Goal: Task Accomplishment & Management: Use online tool/utility

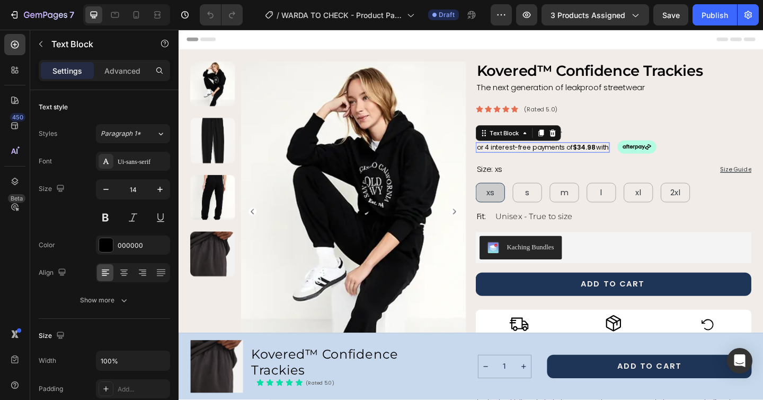
click at [568, 162] on span "or 4 interest-free payments of $34.98 with" at bounding box center [575, 158] width 144 height 10
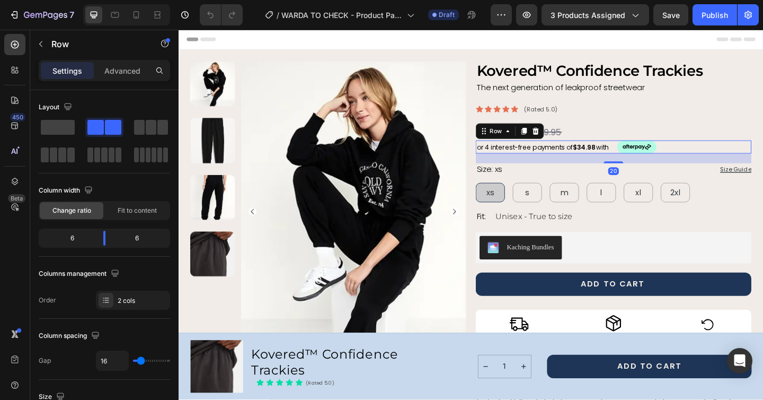
click at [607, 150] on div "or 4 interest-free payments of $34.98 with Text Block" at bounding box center [575, 157] width 146 height 15
drag, startPoint x: 104, startPoint y: 238, endPoint x: 117, endPoint y: 240, distance: 12.9
click at [117, 79] on body "7 Version history / WARDA TO CHECK - Product Page - Trackies Draft Preview 3 pr…" at bounding box center [381, 39] width 763 height 79
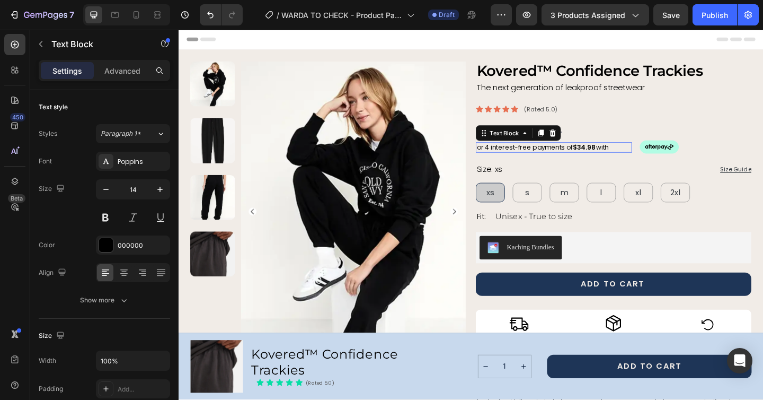
click at [504, 158] on span "or 4 interest-free payments of $34.98 with" at bounding box center [575, 158] width 144 height 10
click at [504, 157] on span "or 4 interest-free payments of $34.98 with" at bounding box center [575, 158] width 144 height 10
click at [511, 157] on span "or 4 interest-free payments of $34.98 with" at bounding box center [575, 158] width 144 height 10
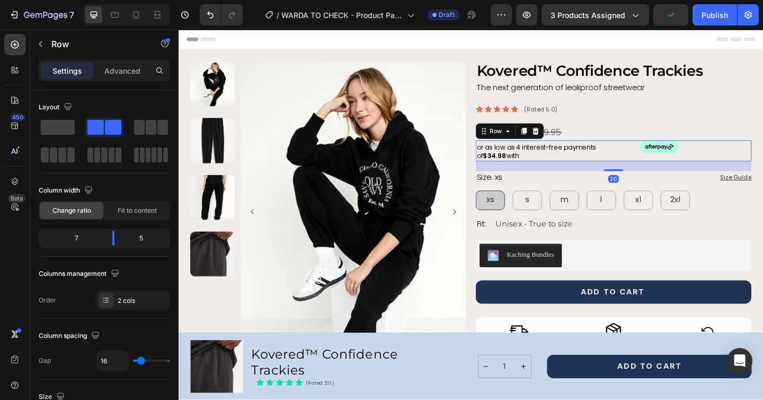
click at [676, 150] on div "or as low as 4 interest-free payments of $34.98 with Text Block Image Row 20" at bounding box center [652, 161] width 300 height 23
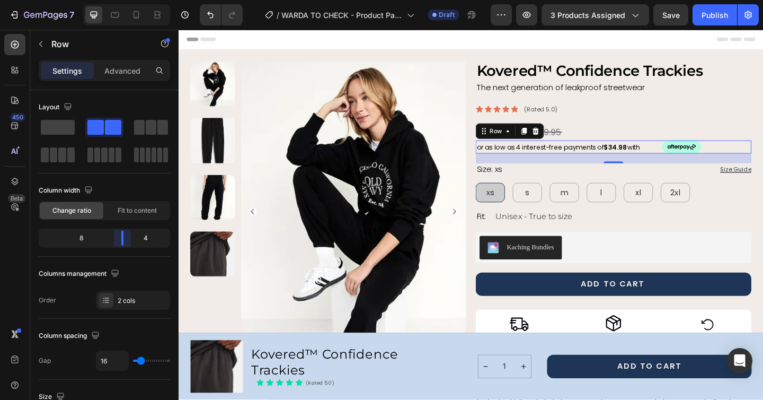
drag, startPoint x: 113, startPoint y: 239, endPoint x: 126, endPoint y: 241, distance: 12.3
click at [126, 79] on body "7 Version history / WARDA TO CHECK - Product Page - Trackies Draft Preview 3 pr…" at bounding box center [381, 39] width 763 height 79
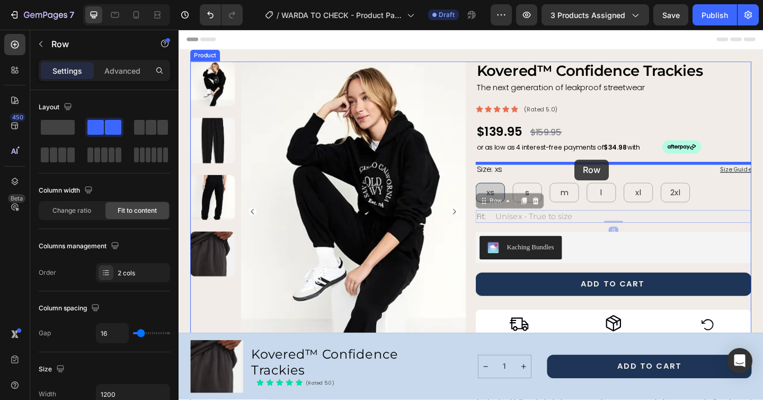
drag, startPoint x: 613, startPoint y: 229, endPoint x: 609, endPoint y: 171, distance: 58.4
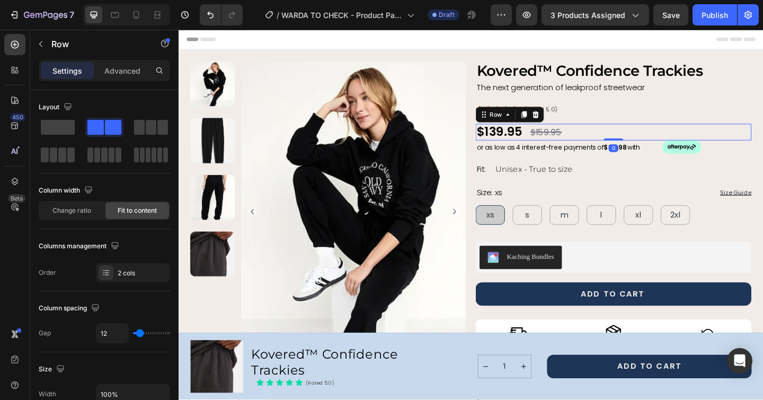
click at [750, 134] on div "$139.95 Product Price Product Price $159.95 Product Price Product Price Row 0" at bounding box center [652, 141] width 300 height 18
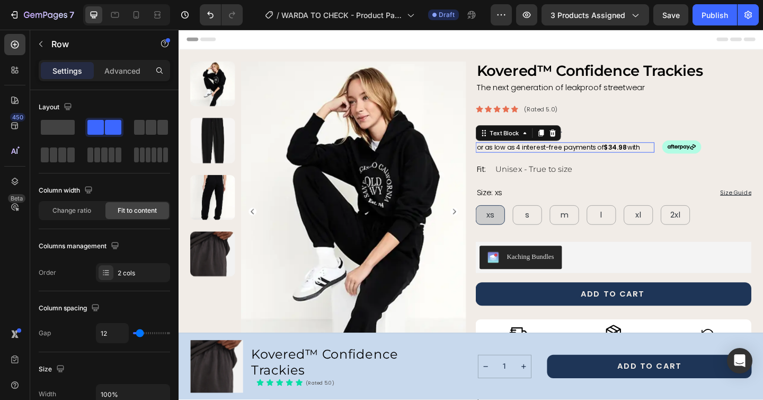
click at [602, 160] on span "or as low as 4 interest-free payments of $34.98 with" at bounding box center [592, 158] width 178 height 10
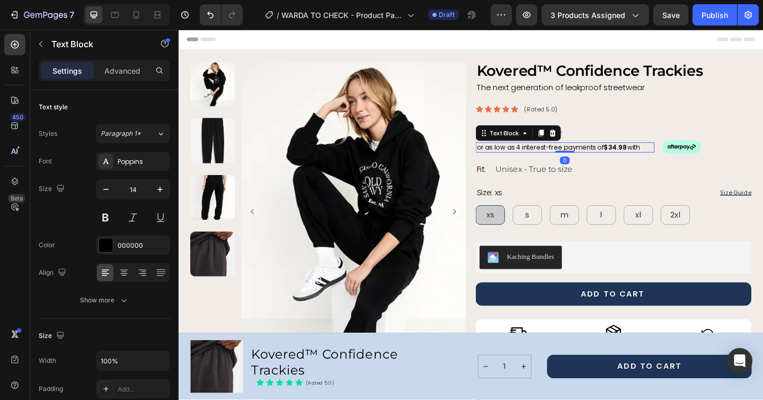
click at [633, 162] on span "or as low as 4 interest-free payments of $34.98 with" at bounding box center [592, 158] width 178 height 10
click at [701, 163] on div "or as low as 4 interest-free payments of $34.98 with Text Block Image Row 0" at bounding box center [652, 157] width 300 height 15
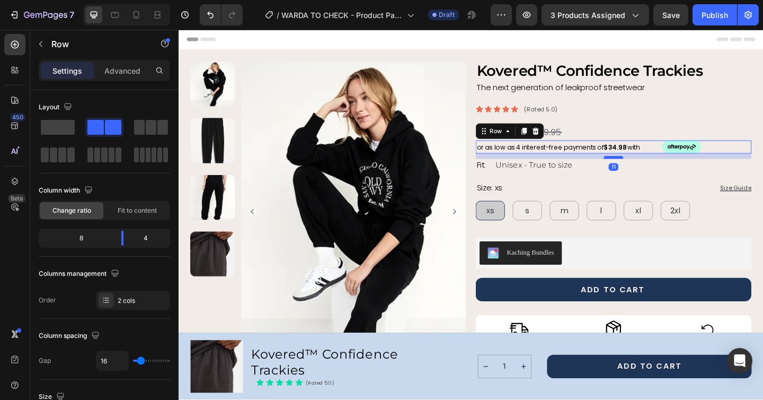
click at [654, 167] on div at bounding box center [651, 168] width 21 height 3
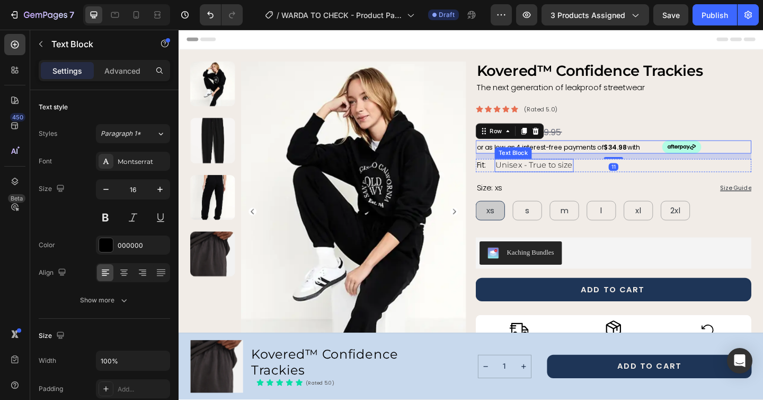
click at [542, 182] on p "Unisex - True to size" at bounding box center [566, 177] width 84 height 12
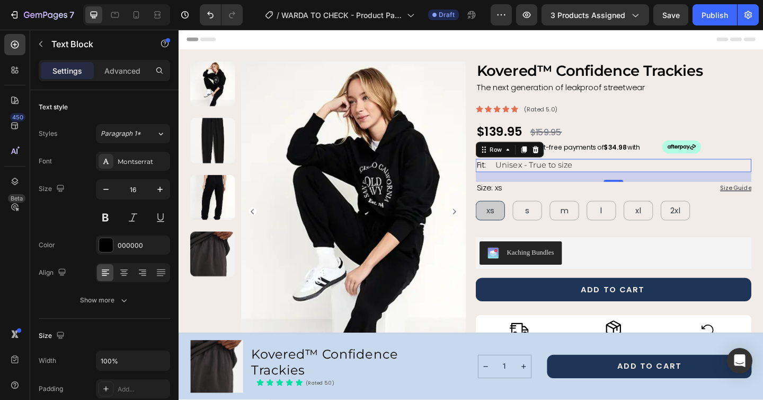
click at [627, 172] on div "Fit: Text Block Unisex - True to size Text Block Row 0" at bounding box center [652, 177] width 300 height 14
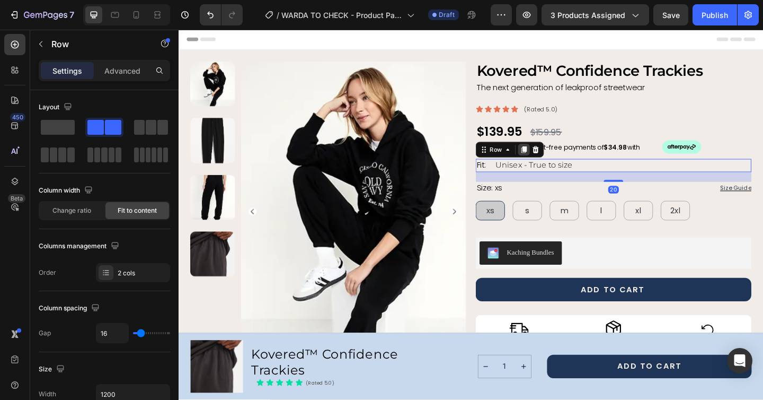
click at [554, 160] on icon at bounding box center [555, 160] width 6 height 7
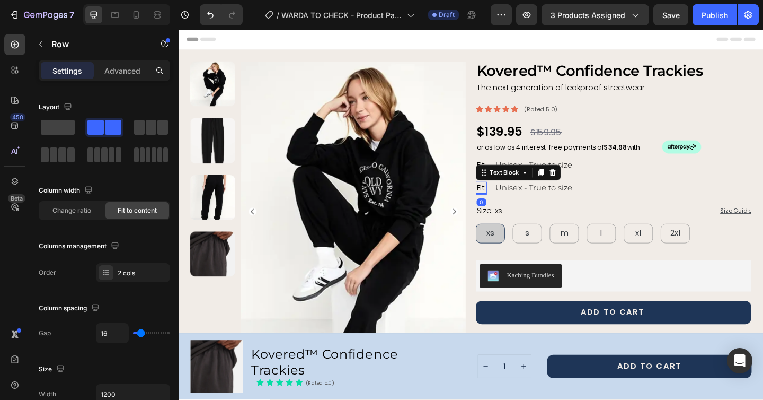
click at [507, 200] on p "Fit:" at bounding box center [508, 202] width 10 height 12
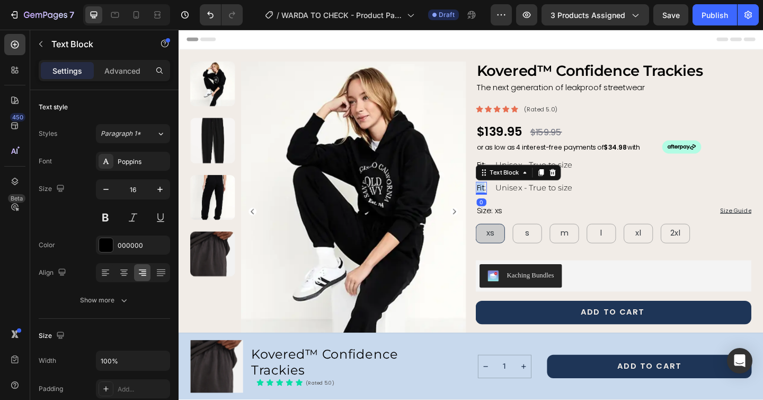
click at [507, 200] on p "Fit:" at bounding box center [508, 202] width 10 height 12
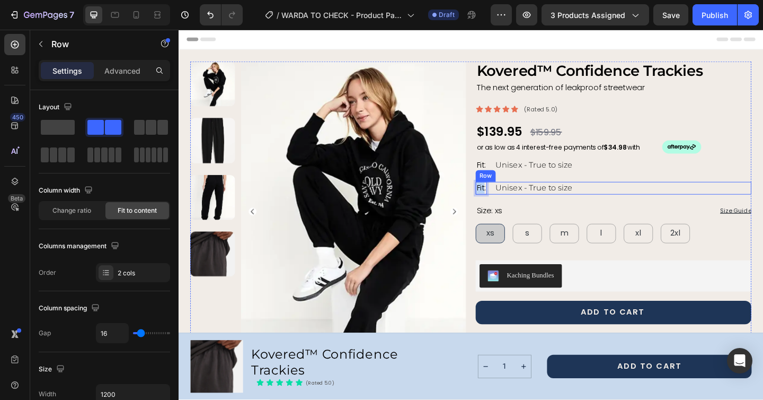
click at [619, 197] on div "Fit: Text Block 0 Unisex - True to size Text Block Row" at bounding box center [652, 202] width 300 height 14
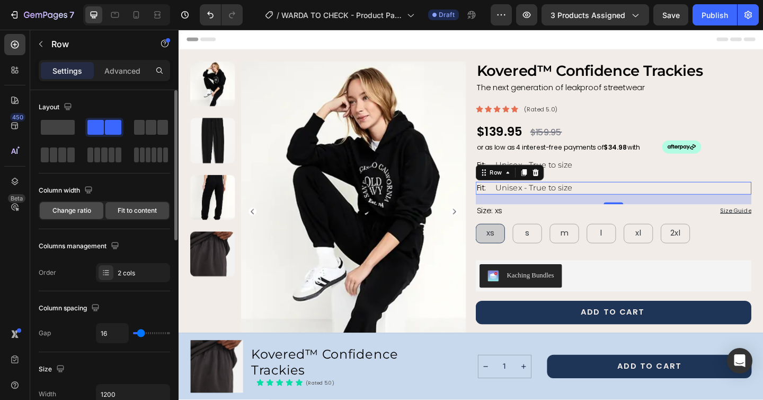
click at [69, 211] on span "Change ratio" at bounding box center [71, 211] width 39 height 10
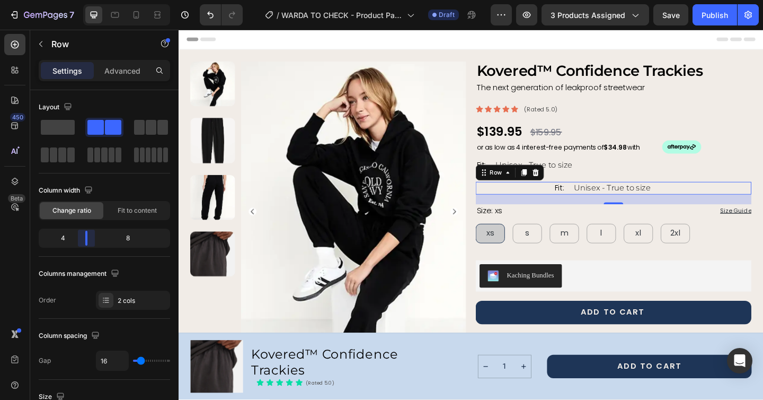
drag, startPoint x: 59, startPoint y: 236, endPoint x: 79, endPoint y: 235, distance: 19.6
click at [79, 79] on body "7 Version history / WARDA TO CHECK - Product Page - Trackies Draft Preview 3 pr…" at bounding box center [381, 39] width 763 height 79
drag, startPoint x: 87, startPoint y: 236, endPoint x: 63, endPoint y: 235, distance: 23.9
click at [63, 79] on body "7 Version history / WARDA TO CHECK - Product Page - Trackies Draft Preview 3 pr…" at bounding box center [381, 39] width 763 height 79
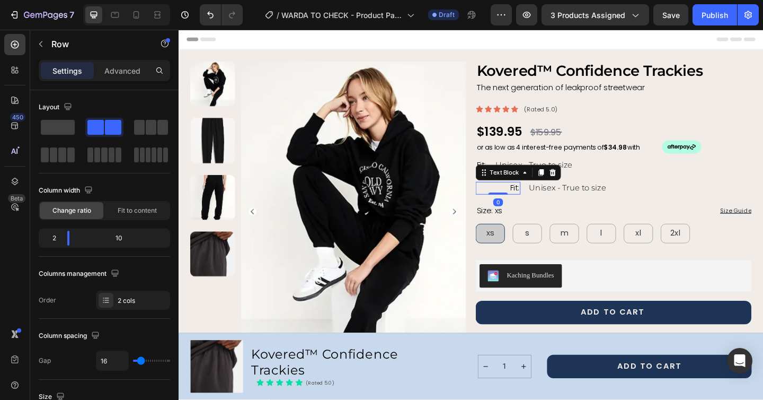
click at [541, 201] on p "Fit:" at bounding box center [526, 202] width 47 height 12
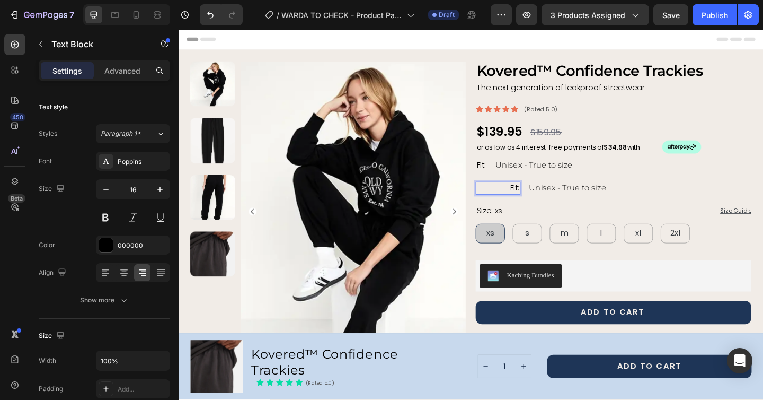
click at [541, 201] on p "Fit:" at bounding box center [526, 202] width 47 height 12
click at [104, 273] on icon at bounding box center [105, 272] width 11 height 11
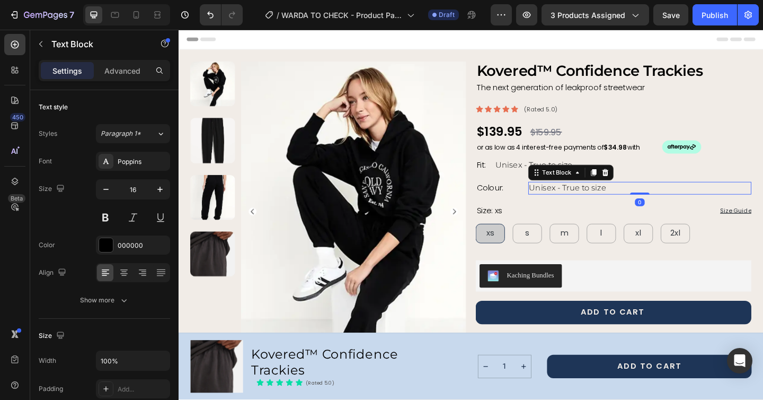
click at [574, 202] on p "Unisex - True to size" at bounding box center [680, 202] width 241 height 12
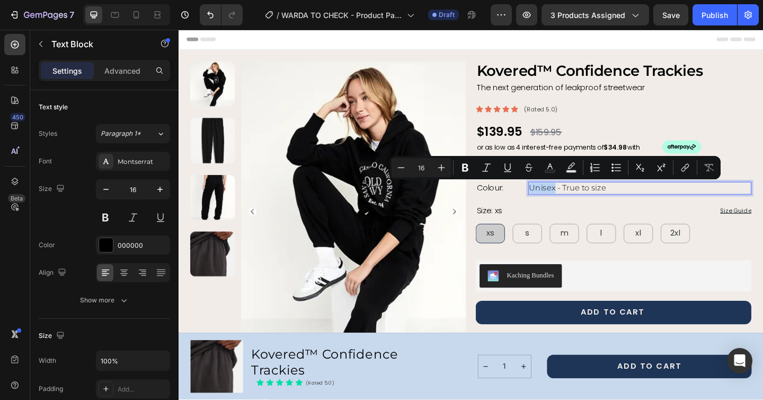
click at [574, 202] on p "Unisex - True to size" at bounding box center [680, 202] width 241 height 12
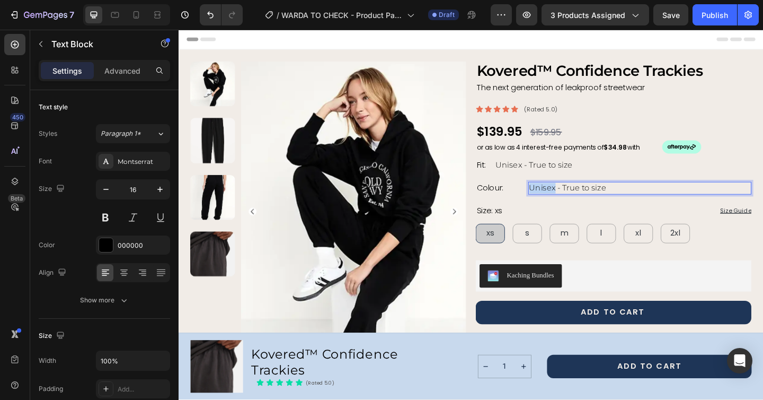
click at [574, 202] on p "Unisex - True to size" at bounding box center [680, 202] width 241 height 12
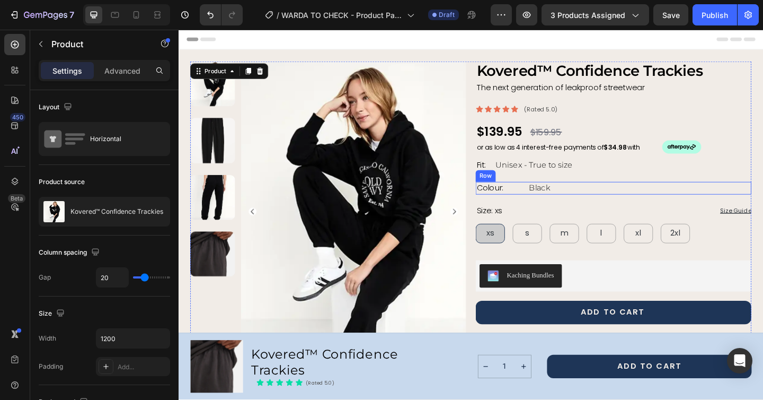
click at [554, 197] on div "Colour: Text Block Black Text Block Row" at bounding box center [652, 202] width 300 height 14
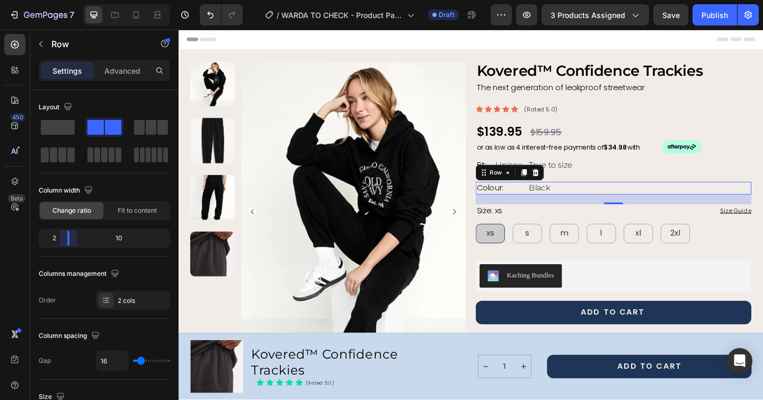
click at [61, 79] on body "7 Version history / WARDA TO CHECK - Product Page - Trackies Draft Preview 3 pr…" at bounding box center [381, 39] width 763 height 79
click at [144, 210] on span "Fit to content" at bounding box center [137, 211] width 39 height 10
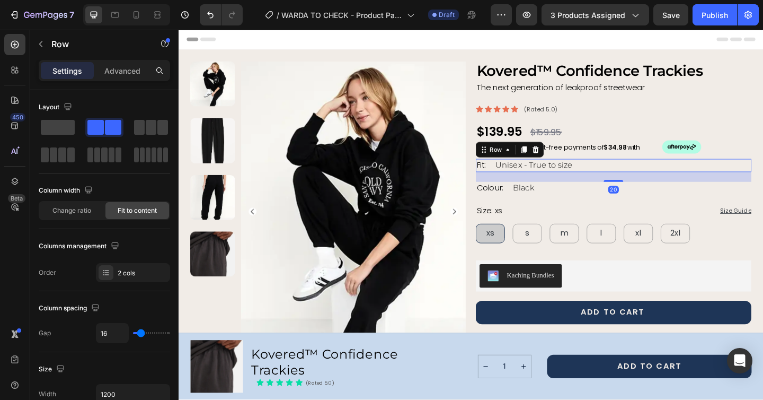
click at [659, 174] on div "Fit: Text Block Unisex - True to size Text Block Row 20" at bounding box center [652, 177] width 300 height 14
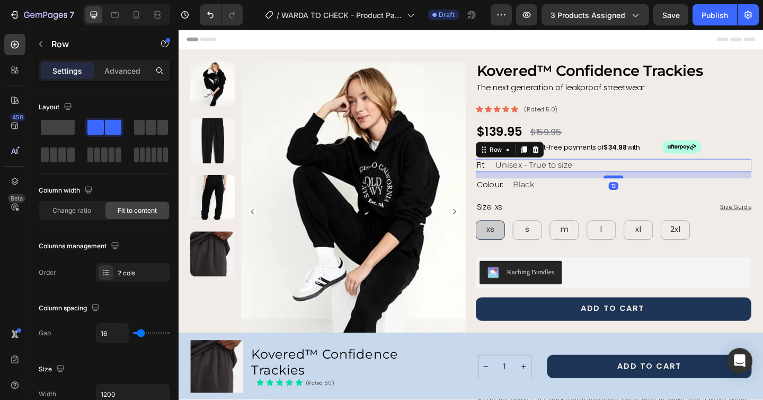
click at [648, 190] on div at bounding box center [651, 189] width 21 height 3
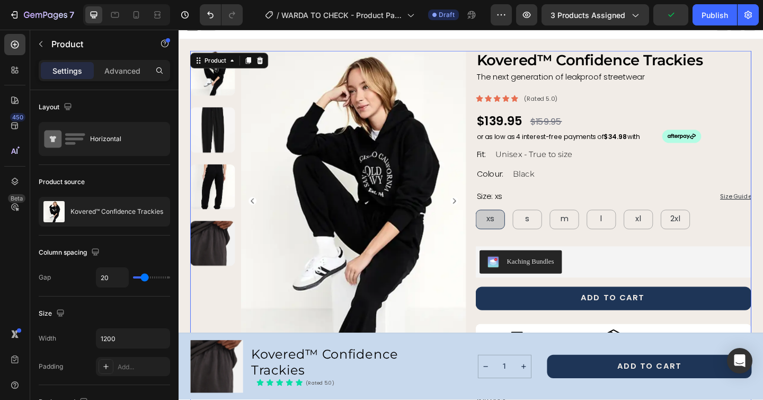
scroll to position [8, 0]
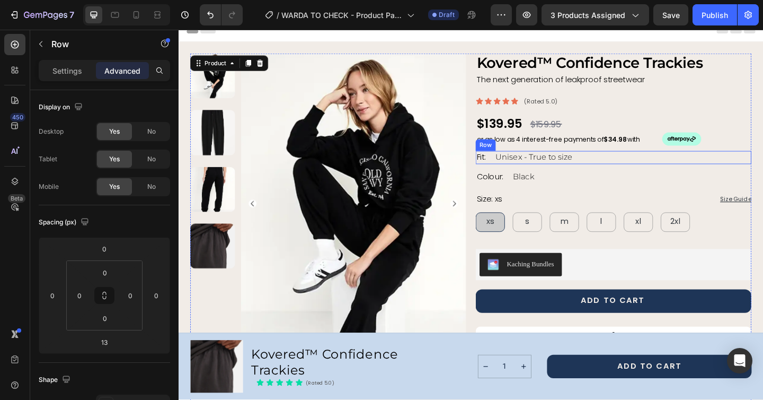
click at [630, 170] on div "Fit: Text Block Unisex - True to size Text Block Row" at bounding box center [652, 169] width 300 height 14
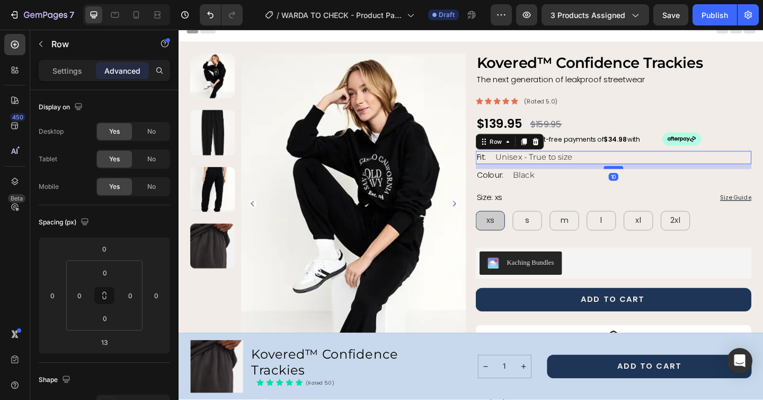
click at [650, 180] on div at bounding box center [651, 179] width 21 height 3
type input "10"
click at [618, 190] on div "Colour: Text Block Black Text Block Row" at bounding box center [652, 188] width 300 height 14
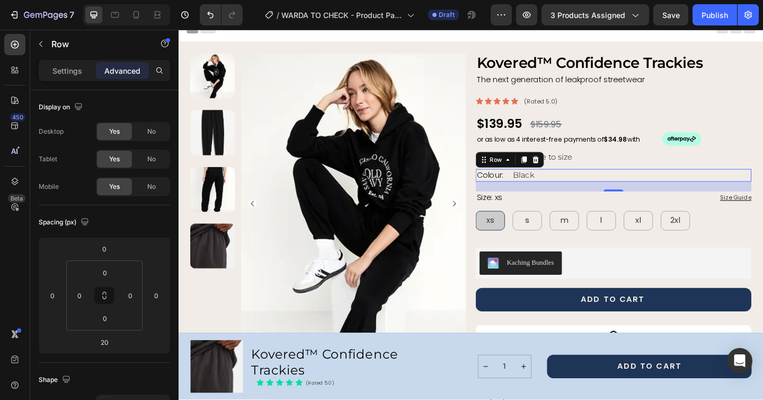
click at [603, 187] on div "Colour: Text Block Black Text Block Row 20" at bounding box center [652, 188] width 300 height 14
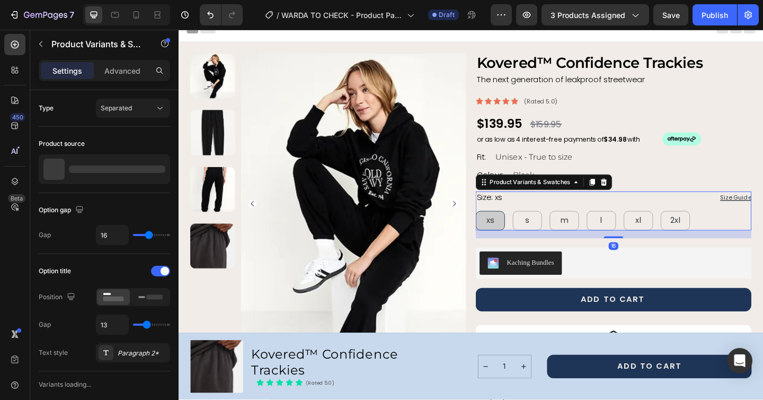
click at [538, 210] on div "Size: xs xs xs xs s s s m m m l l l xl xl xl 2xl 2xl 2xl" at bounding box center [652, 227] width 300 height 42
click at [627, 194] on icon at bounding box center [629, 195] width 6 height 7
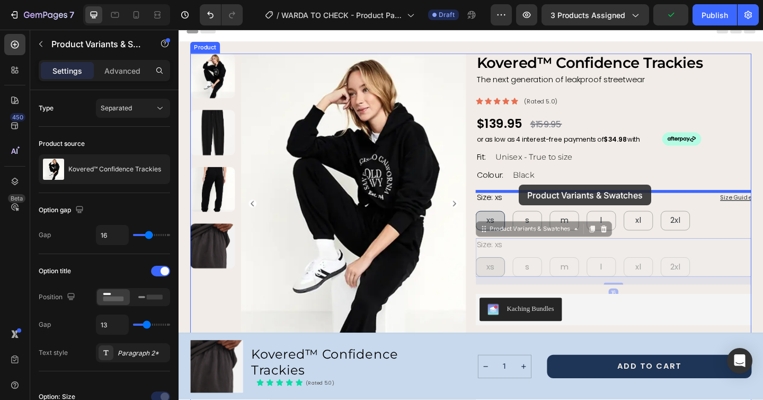
drag, startPoint x: 556, startPoint y: 265, endPoint x: 548, endPoint y: 198, distance: 67.2
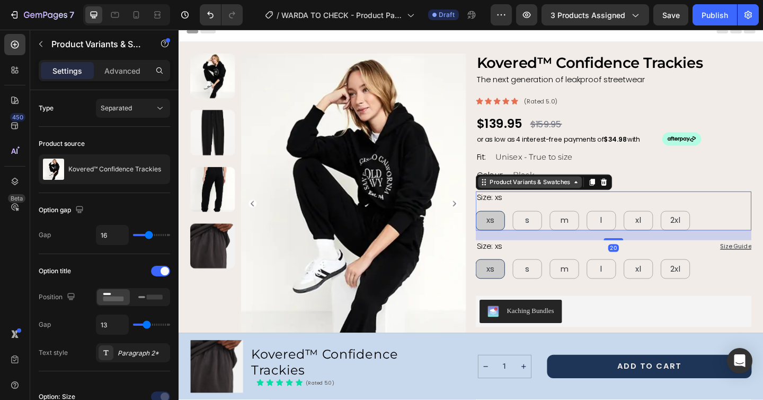
click at [546, 200] on div "Product Variants & Swatches" at bounding box center [561, 196] width 92 height 10
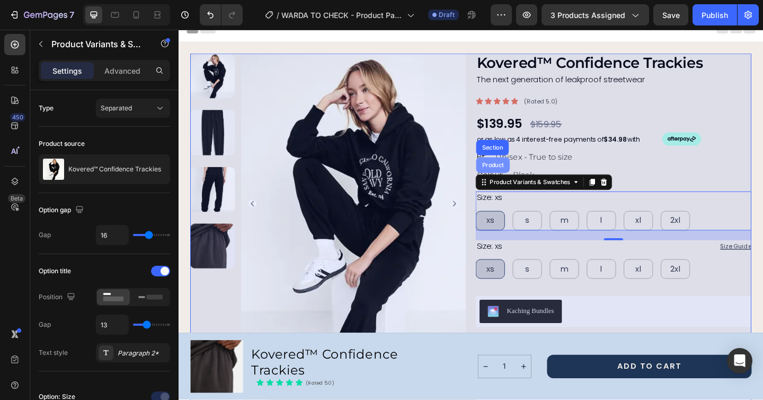
click at [522, 177] on div "Product" at bounding box center [521, 177] width 28 height 6
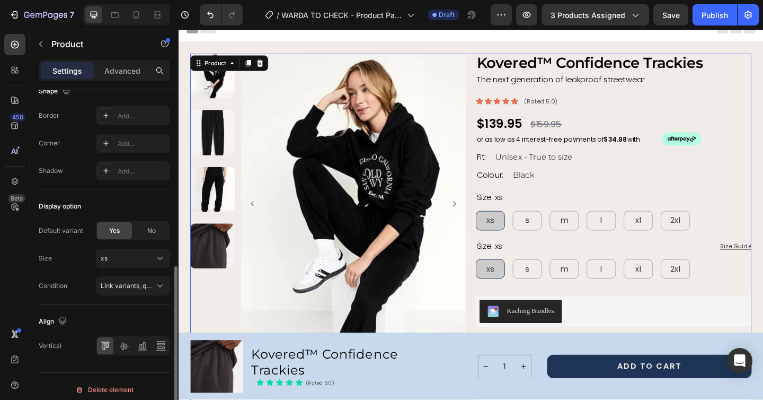
scroll to position [377, 0]
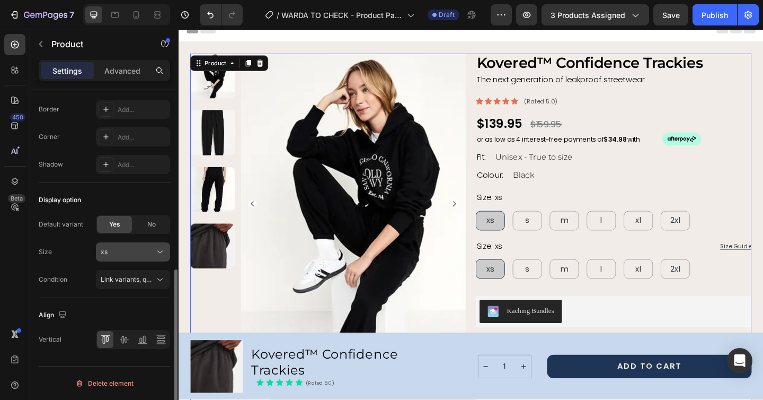
click at [157, 252] on icon at bounding box center [160, 251] width 11 height 11
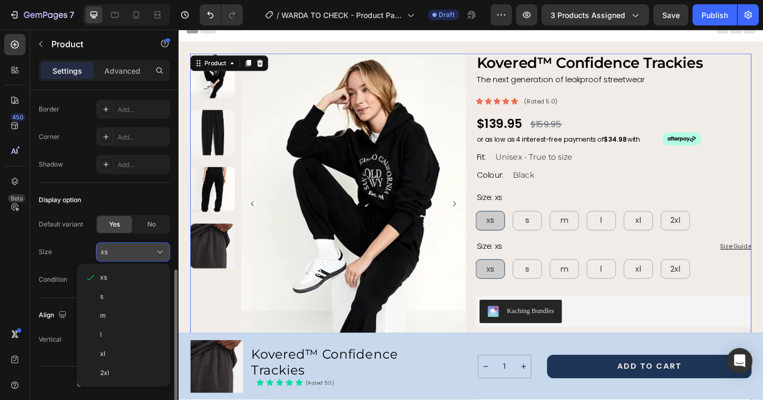
click at [157, 252] on icon at bounding box center [160, 251] width 11 height 11
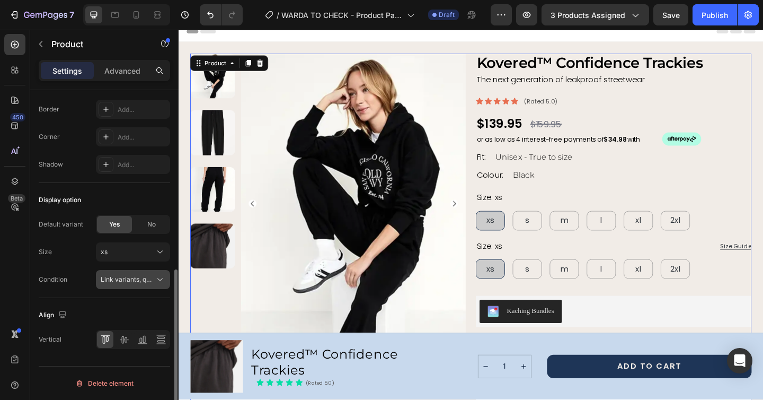
click at [153, 280] on span "Link variants, quantity <br> between same products" at bounding box center [179, 279] width 156 height 8
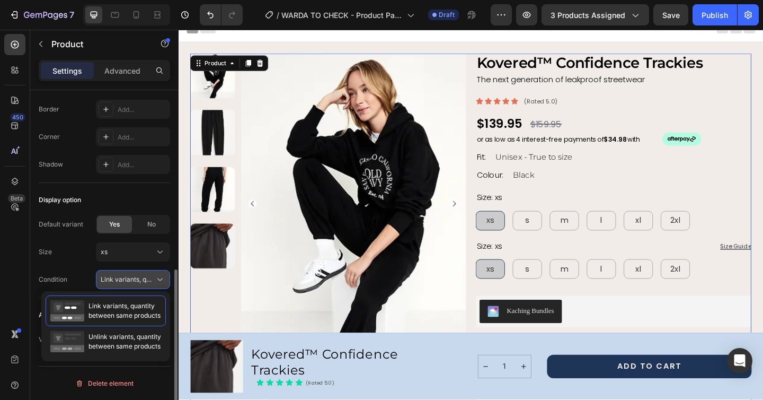
click at [158, 278] on icon at bounding box center [160, 279] width 11 height 11
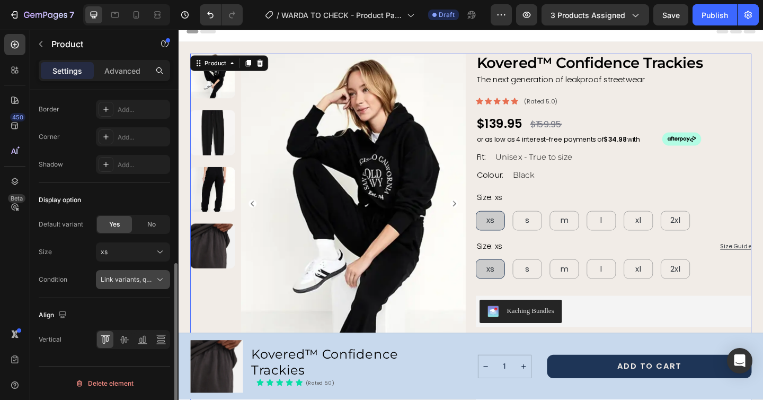
scroll to position [371, 0]
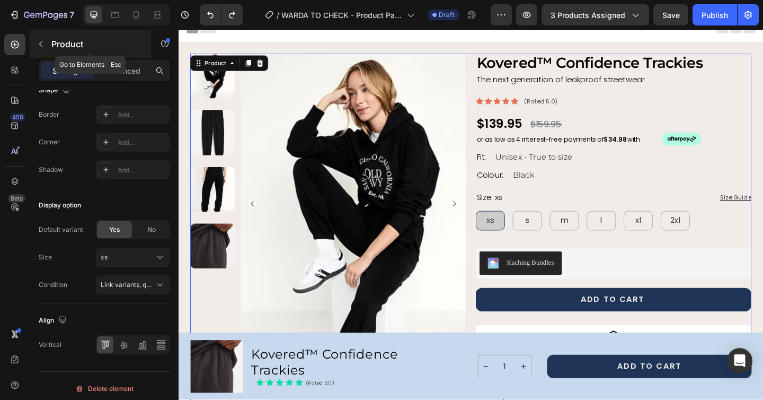
click at [40, 42] on icon "button" at bounding box center [41, 44] width 8 height 8
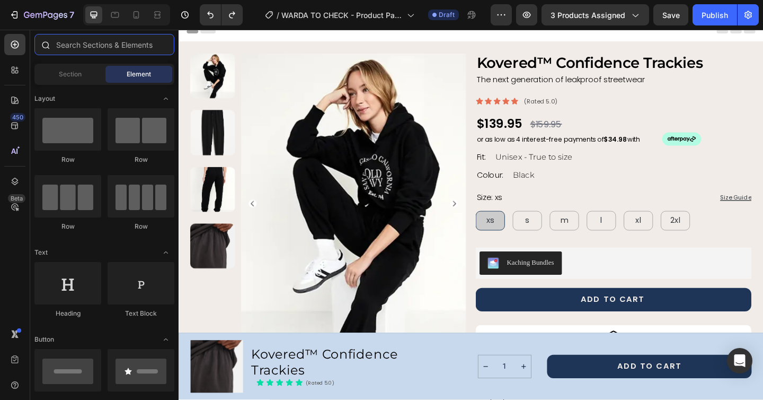
click at [76, 46] on input "text" at bounding box center [104, 44] width 140 height 21
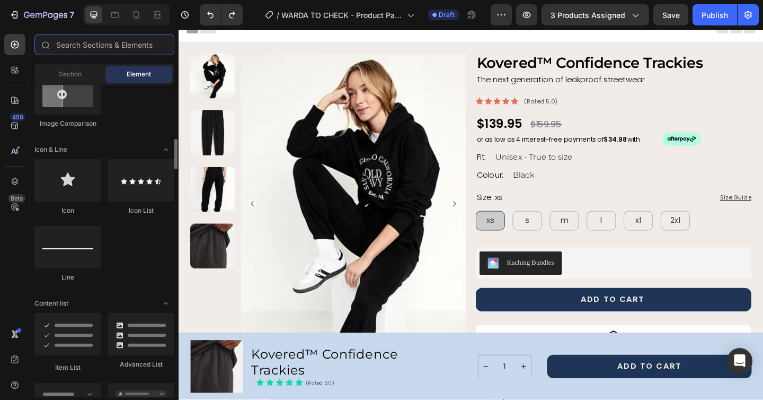
scroll to position [633, 0]
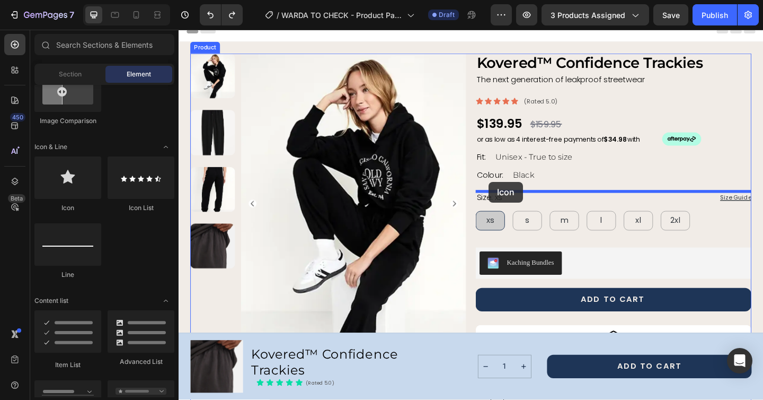
drag, startPoint x: 261, startPoint y: 209, endPoint x: 516, endPoint y: 195, distance: 255.3
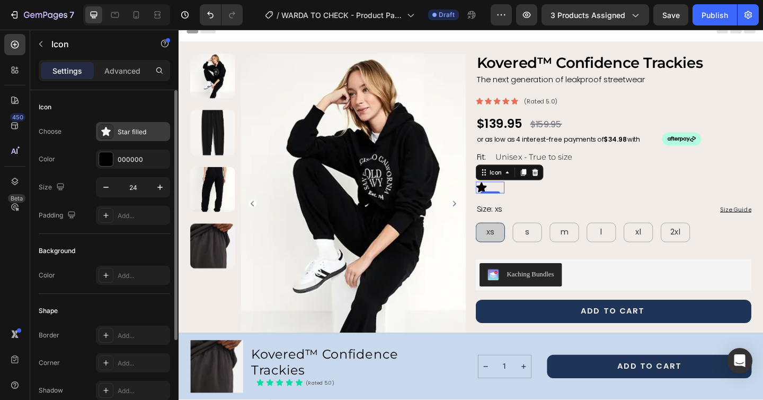
click at [130, 131] on div "Star filled" at bounding box center [143, 132] width 50 height 10
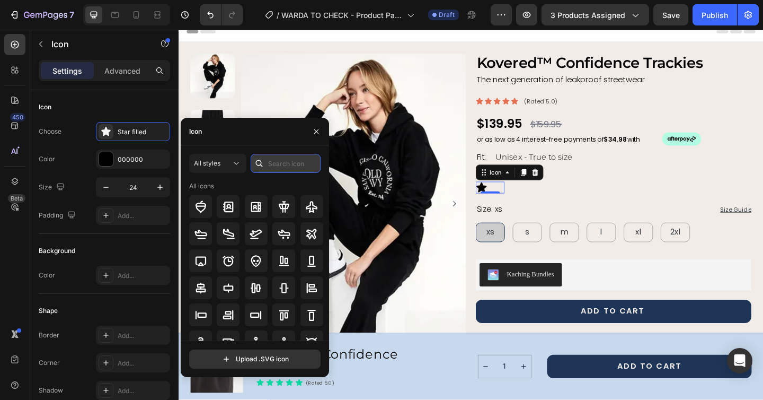
click at [282, 161] on input "text" at bounding box center [286, 163] width 70 height 19
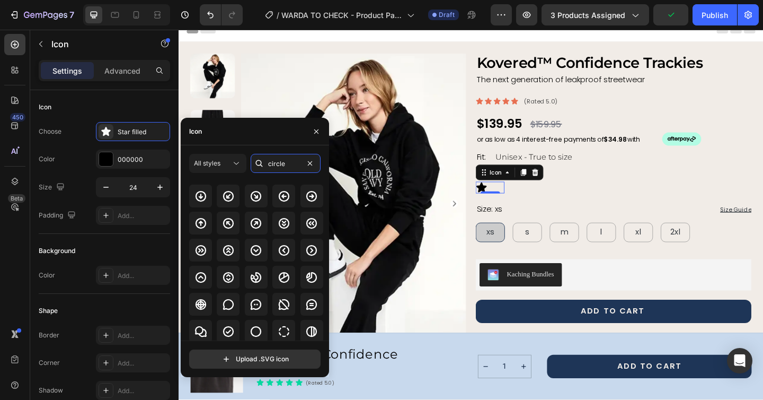
scroll to position [12, 0]
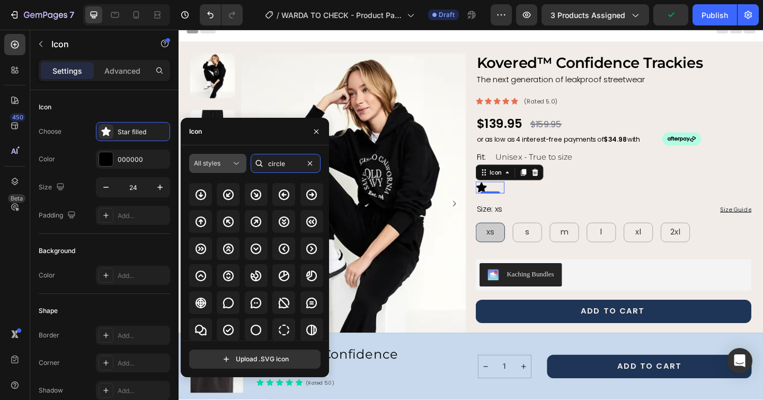
type input "circle"
click at [239, 160] on icon at bounding box center [236, 163] width 11 height 11
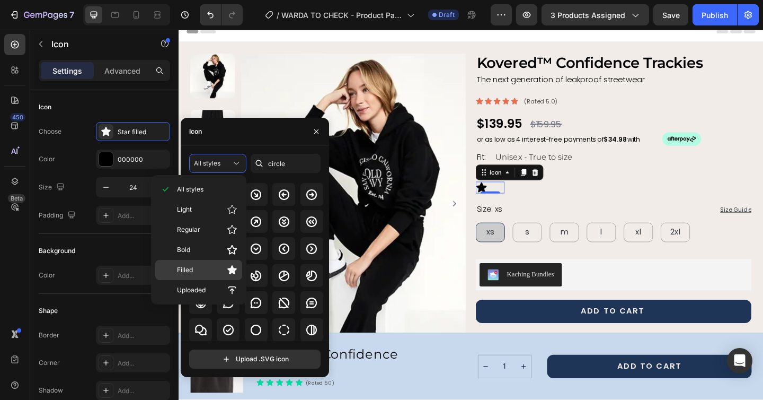
click at [194, 261] on div "Filled" at bounding box center [198, 270] width 87 height 20
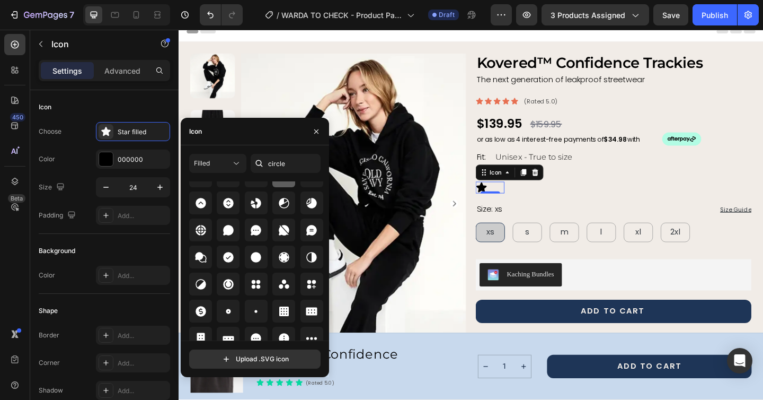
scroll to position [91, 0]
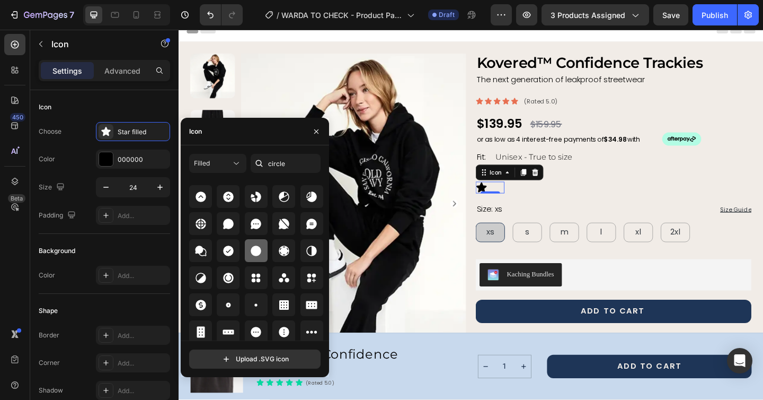
click at [254, 250] on icon at bounding box center [256, 250] width 11 height 11
click at [661, 196] on div "Colour: Text Block Icon 0 Black Text Block Row" at bounding box center [652, 194] width 300 height 26
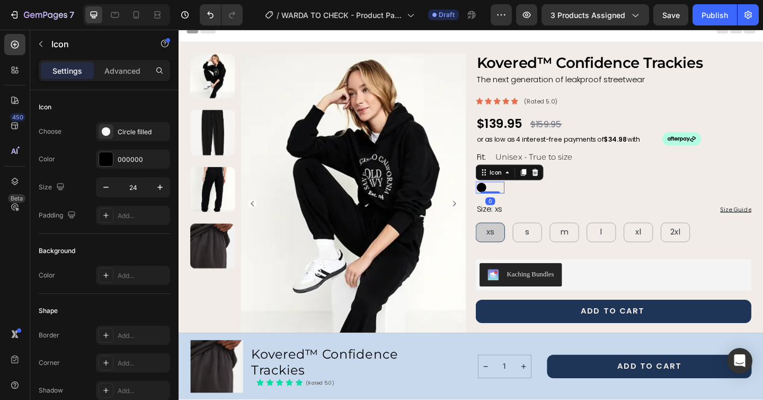
click at [510, 200] on icon at bounding box center [508, 202] width 11 height 11
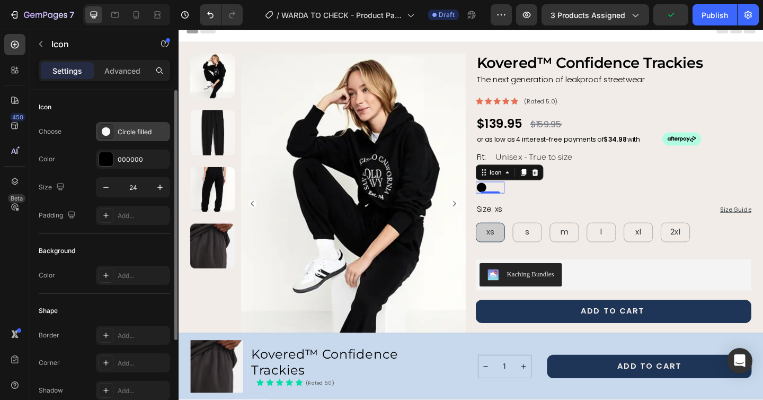
click at [132, 131] on div "Circle filled" at bounding box center [143, 132] width 50 height 10
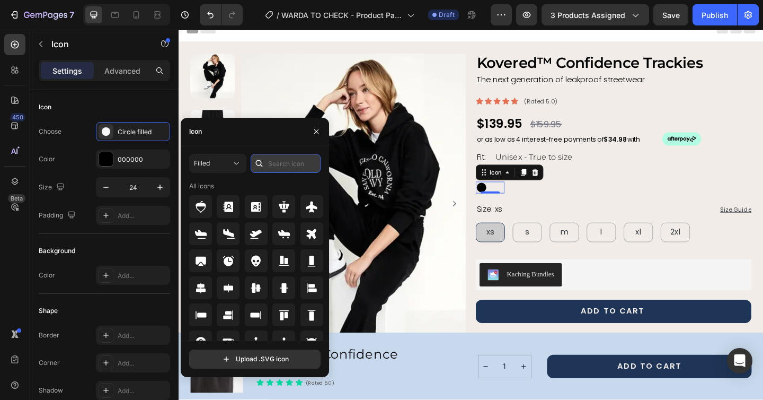
click at [277, 165] on input "text" at bounding box center [286, 163] width 70 height 19
type input "circle"
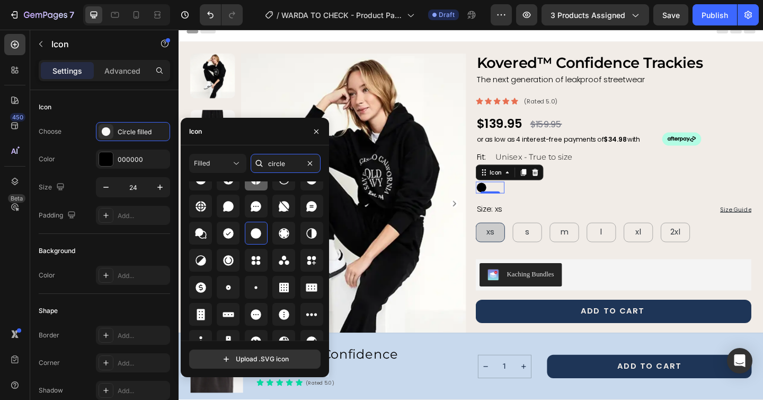
scroll to position [117, 0]
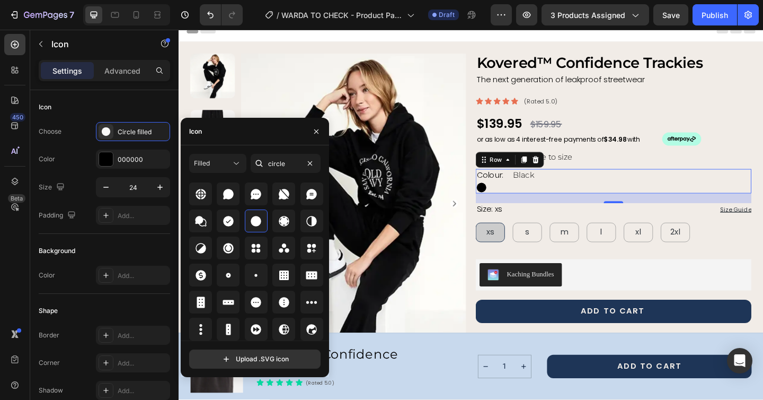
click at [601, 201] on div "Colour: Text Block Icon Black Text Block Row 0" at bounding box center [652, 194] width 300 height 26
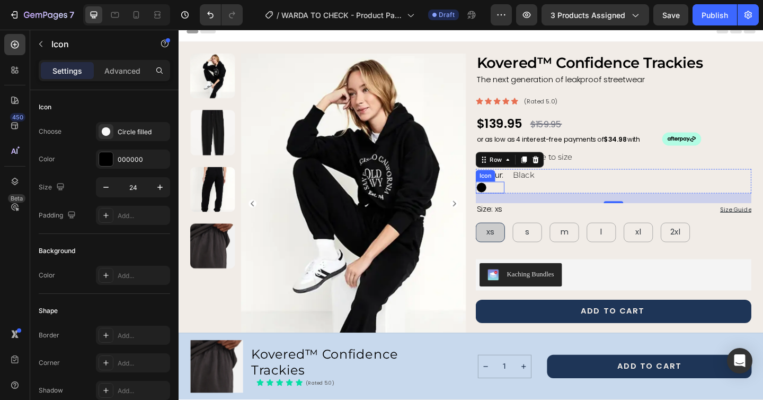
click at [507, 202] on icon at bounding box center [508, 202] width 11 height 11
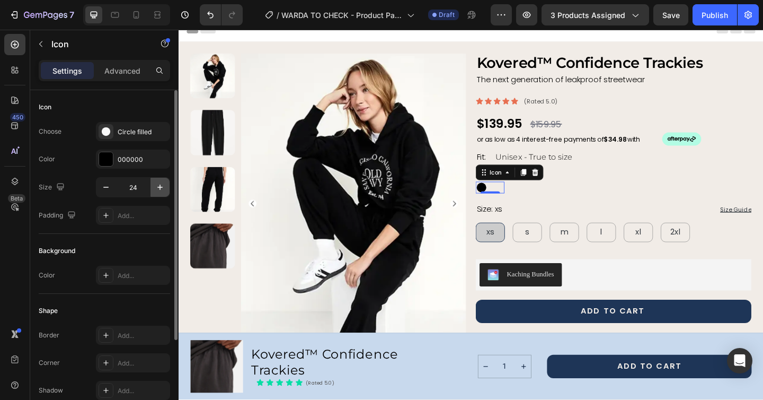
click at [158, 185] on icon "button" at bounding box center [160, 187] width 11 height 11
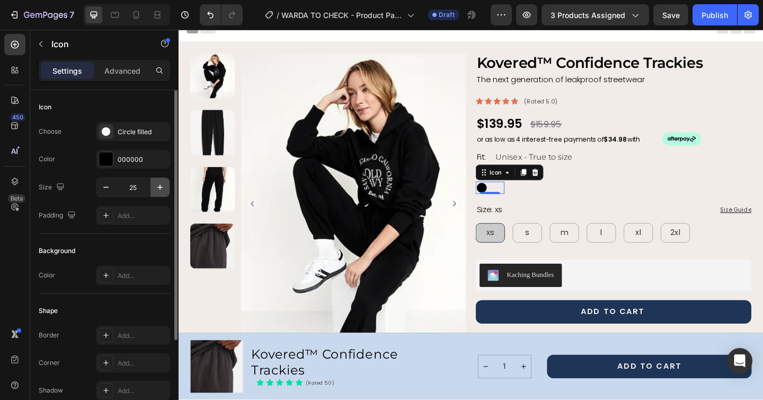
click at [158, 185] on icon "button" at bounding box center [160, 187] width 11 height 11
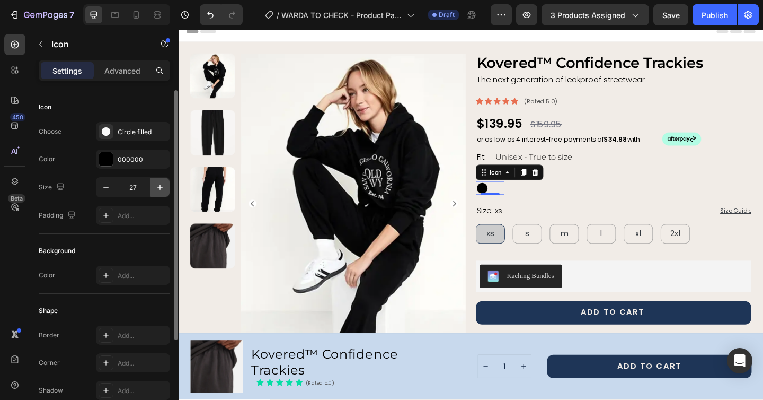
click at [158, 185] on icon "button" at bounding box center [160, 187] width 11 height 11
type input "28"
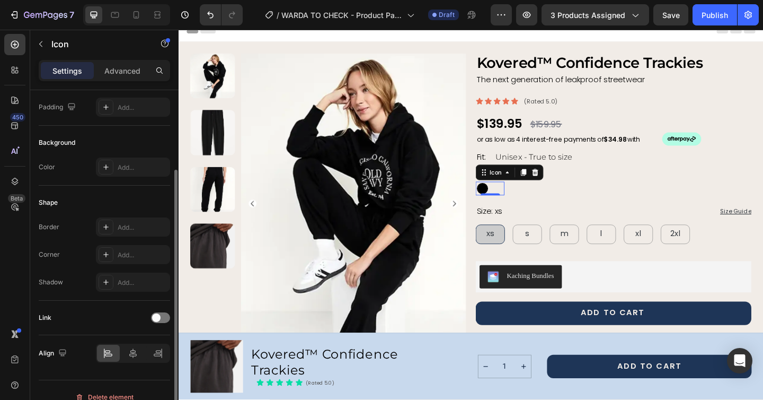
scroll to position [122, 0]
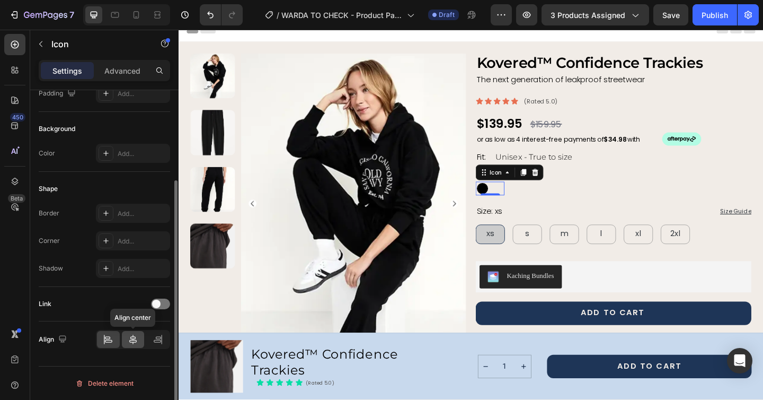
click at [133, 337] on icon at bounding box center [133, 339] width 11 height 11
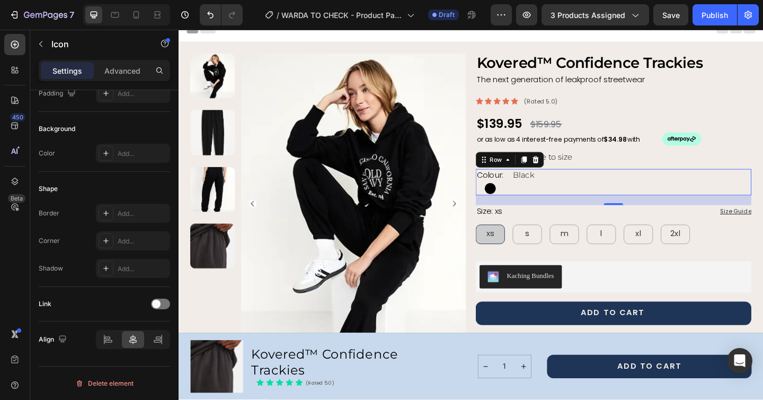
click at [671, 186] on div "Colour: Text Block Icon Black Text Block Row 0" at bounding box center [652, 195] width 300 height 29
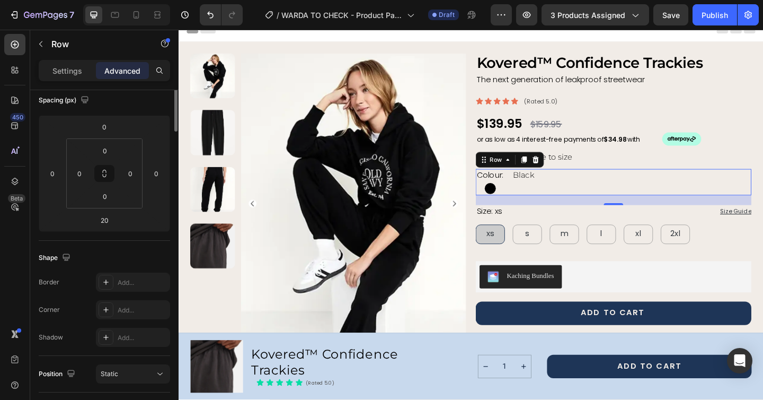
scroll to position [0, 0]
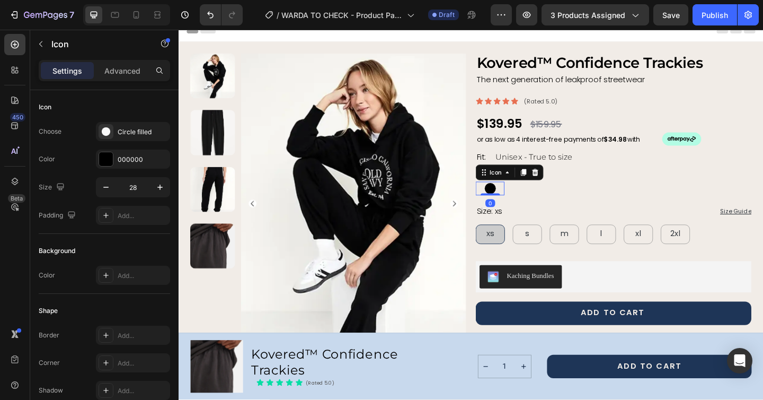
click at [517, 205] on icon at bounding box center [517, 203] width 12 height 12
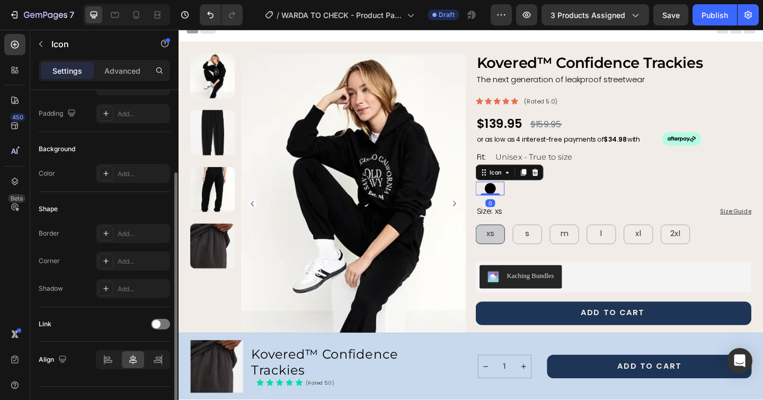
scroll to position [122, 0]
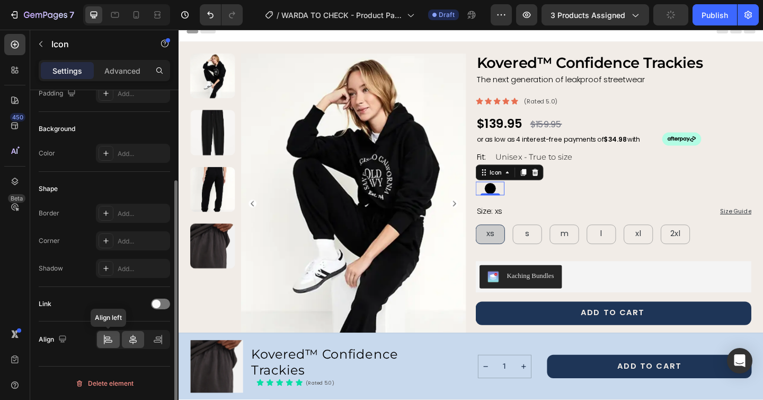
click at [109, 340] on icon at bounding box center [108, 339] width 11 height 11
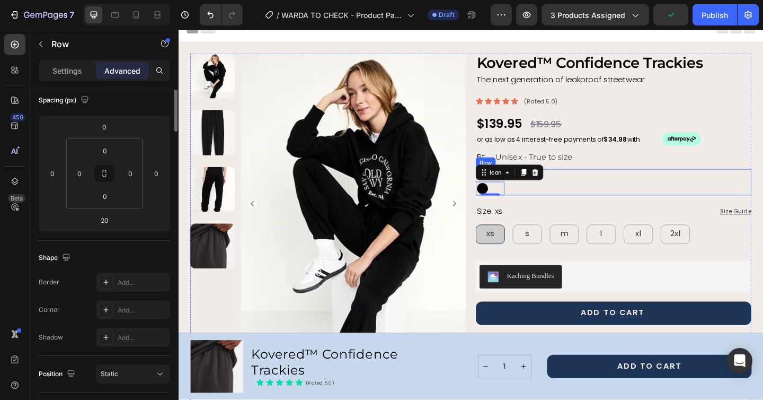
click at [588, 187] on div "Colour: Text Block Icon 0 Black Text Block Row" at bounding box center [652, 195] width 300 height 29
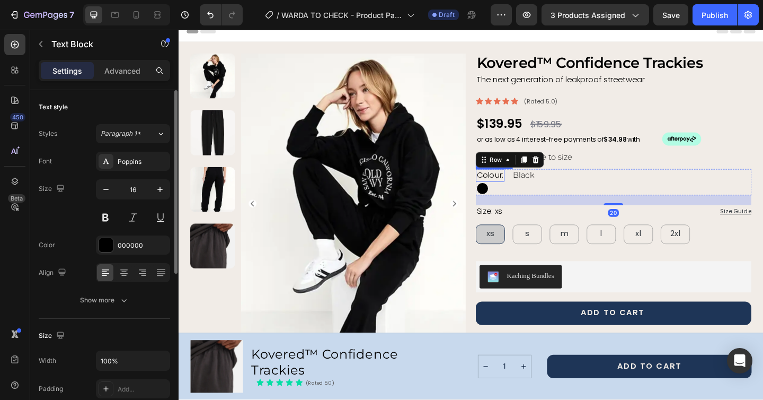
click at [528, 189] on p "Colour:" at bounding box center [517, 188] width 29 height 12
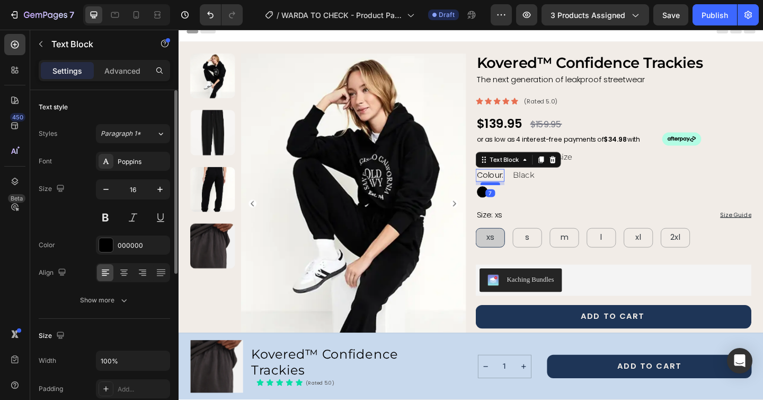
click at [517, 196] on div at bounding box center [517, 197] width 21 height 3
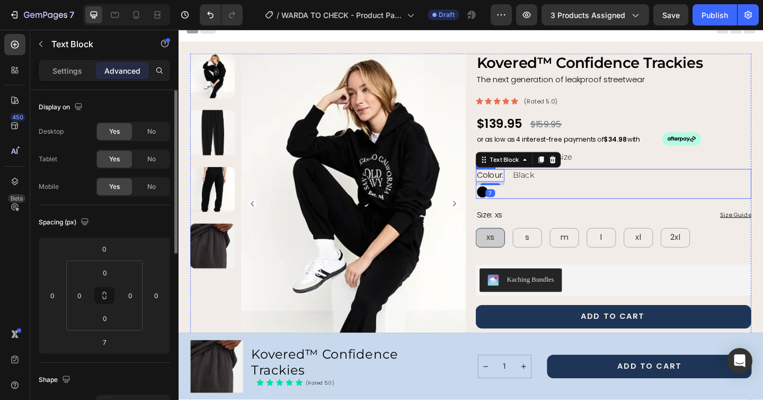
click at [679, 185] on div "Colour: Text Block 7 Icon Black Text Block Row" at bounding box center [652, 197] width 300 height 32
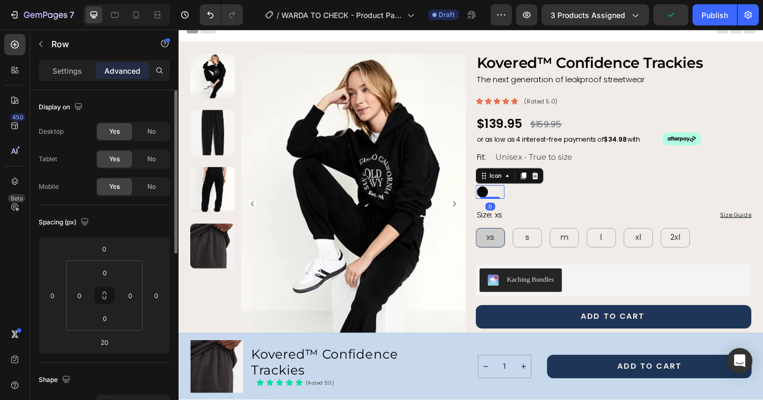
click at [510, 208] on icon at bounding box center [509, 206] width 12 height 12
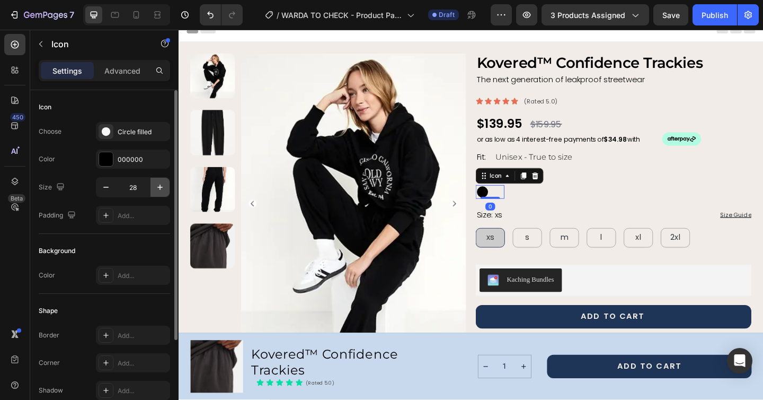
click at [157, 189] on icon "button" at bounding box center [160, 187] width 11 height 11
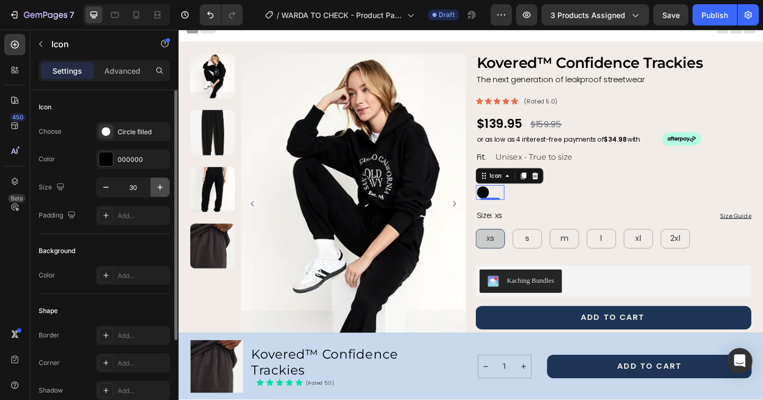
click at [157, 189] on icon "button" at bounding box center [160, 187] width 11 height 11
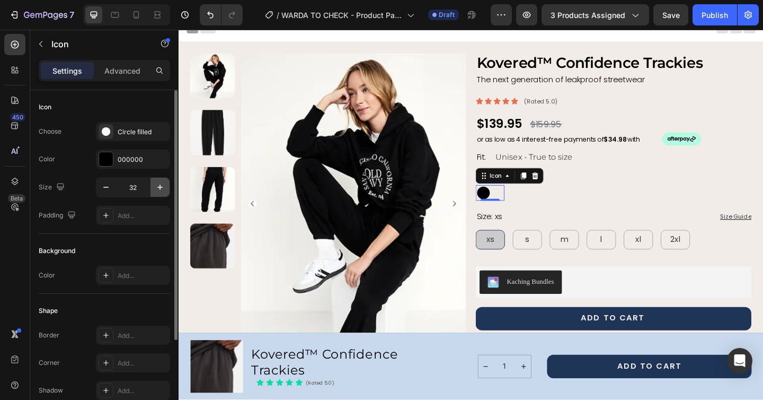
click at [157, 189] on icon "button" at bounding box center [160, 187] width 11 height 11
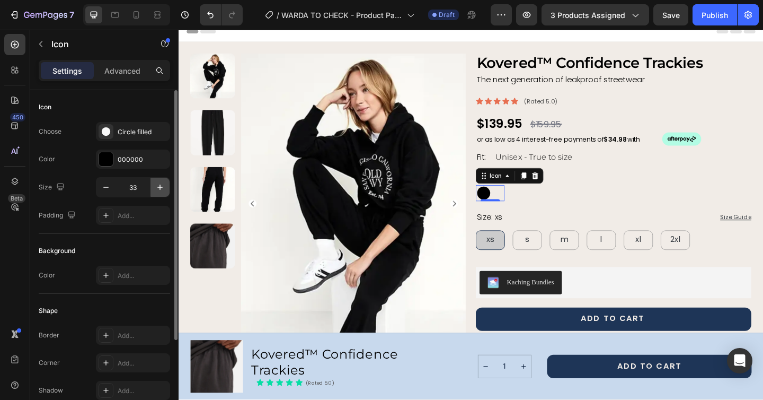
click at [157, 189] on icon "button" at bounding box center [160, 187] width 11 height 11
type input "35"
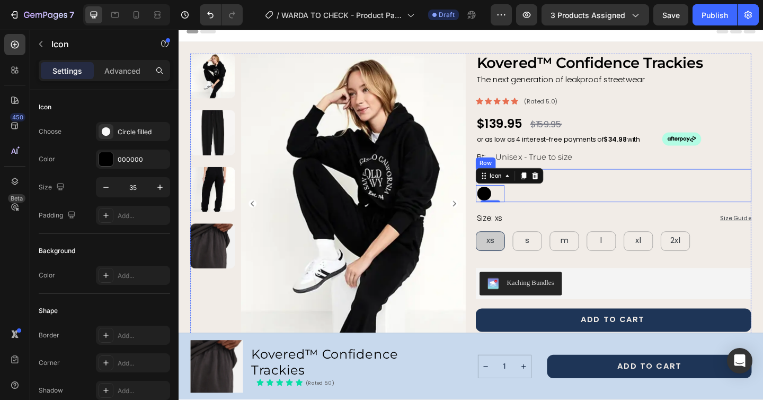
click at [671, 191] on div "Colour: Text Block Icon 0 Black Text Block Row" at bounding box center [652, 199] width 300 height 36
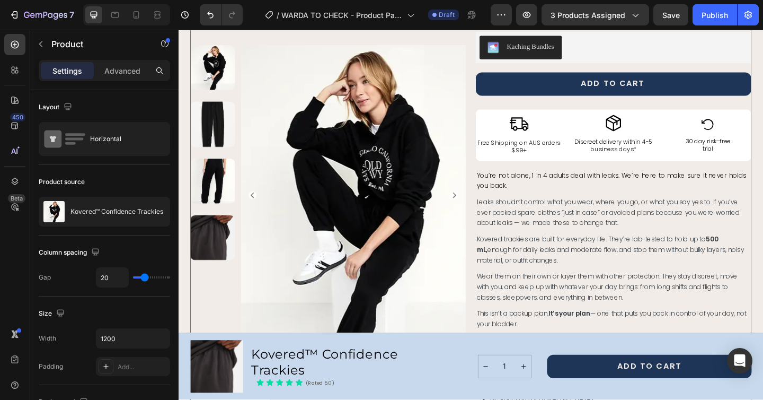
scroll to position [263, 0]
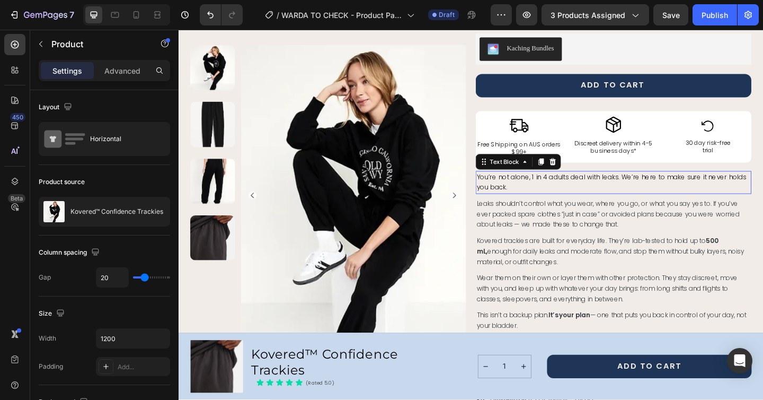
click at [573, 191] on span "You’re not alone, 1 in 4 adults deal with leaks. We’re here to make sure it nev…" at bounding box center [650, 196] width 294 height 22
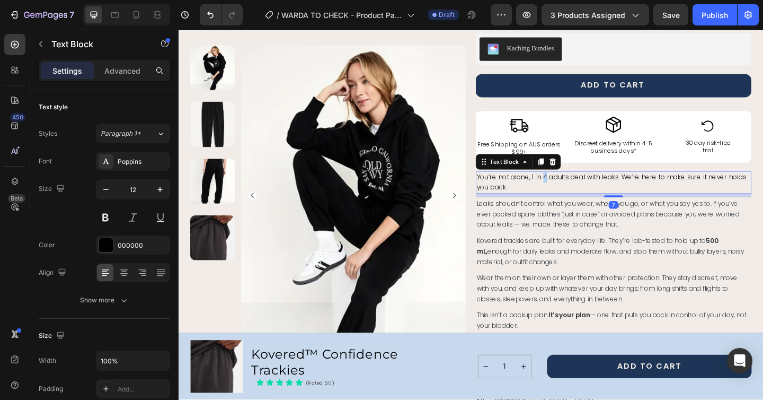
click at [573, 191] on span "You’re not alone, 1 in 4 adults deal with leaks. We’re here to make sure it nev…" at bounding box center [650, 196] width 294 height 22
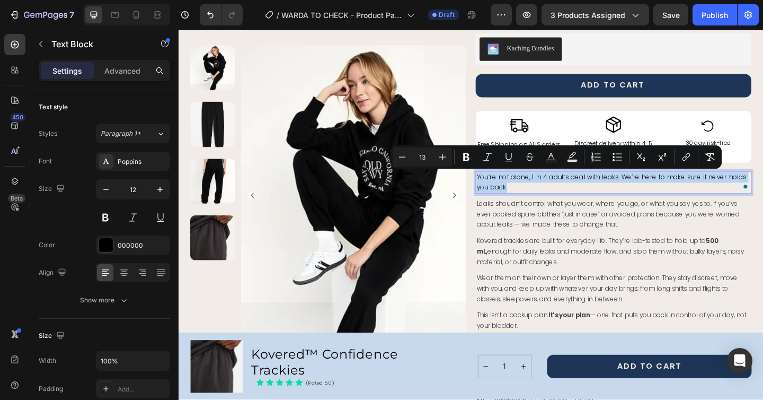
click at [573, 191] on span "You’re not alone, 1 in 4 adults deal with leaks. We’re here to make sure it nev…" at bounding box center [650, 196] width 294 height 22
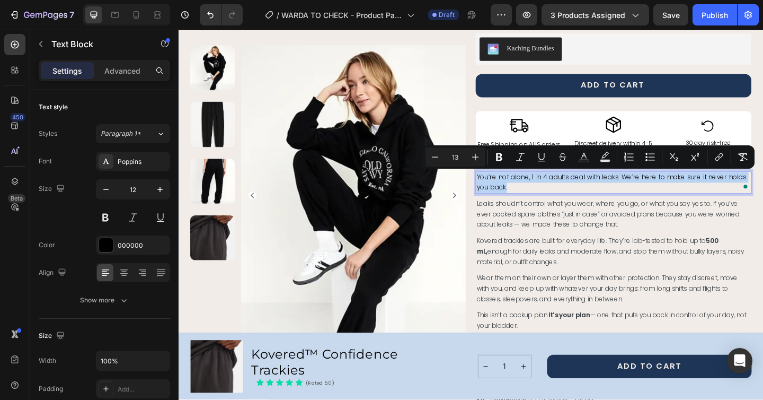
copy span "You’re not alone, 1 in 4 adults deal with leaks. We’re here to make sure it nev…"
click at [522, 221] on span "Leaks shouldn’t control what you wear, where you go, or what you say yes to. If…" at bounding box center [646, 230] width 286 height 33
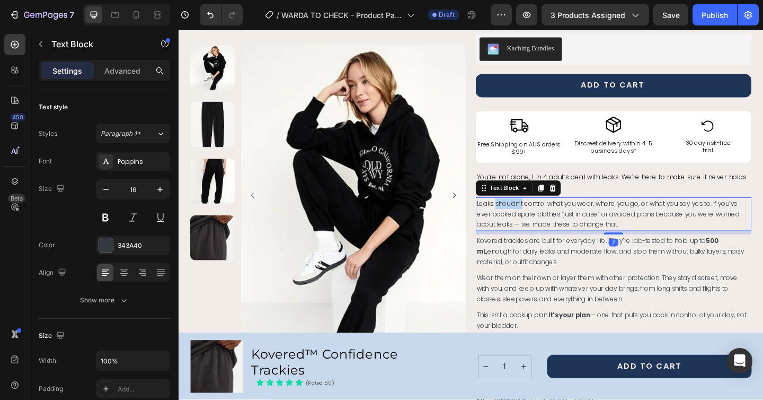
click at [522, 221] on span "Leaks shouldn’t control what you wear, where you go, or what you say yes to. If…" at bounding box center [646, 230] width 286 height 33
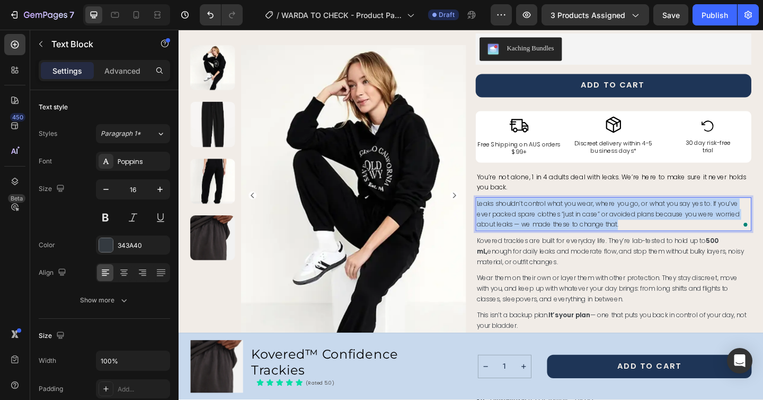
click at [522, 221] on span "Leaks shouldn’t control what you wear, where you go, or what you say yes to. If…" at bounding box center [646, 230] width 286 height 33
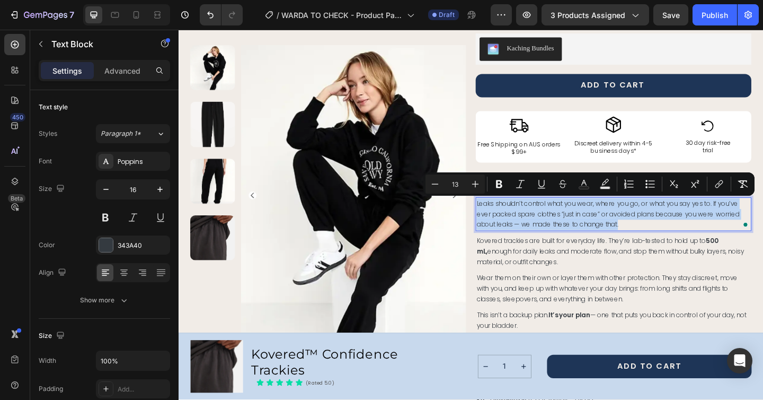
copy span "Leaks shouldn’t control what you wear, where you go, or what you say yes to. If…"
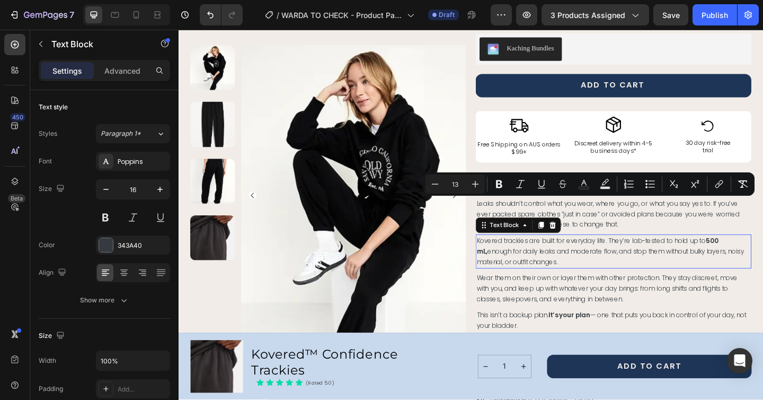
click at [517, 274] on span "Kovered trackies are built for everyday life. They’re lab-tested to hold up to …" at bounding box center [648, 270] width 291 height 33
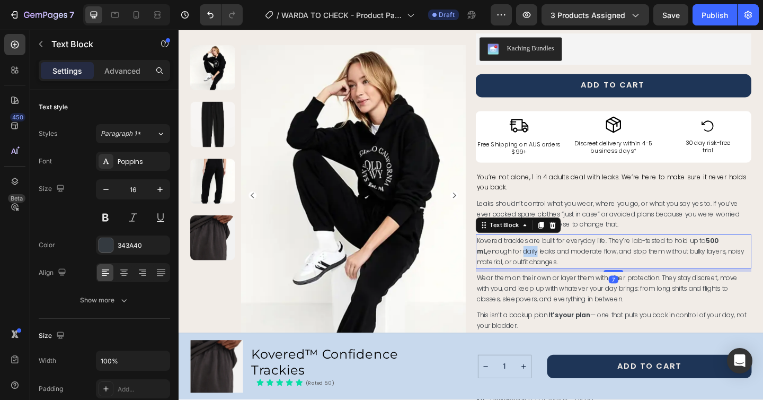
click at [517, 274] on span "Kovered trackies are built for everyday life. They’re lab-tested to hold up to …" at bounding box center [648, 270] width 291 height 33
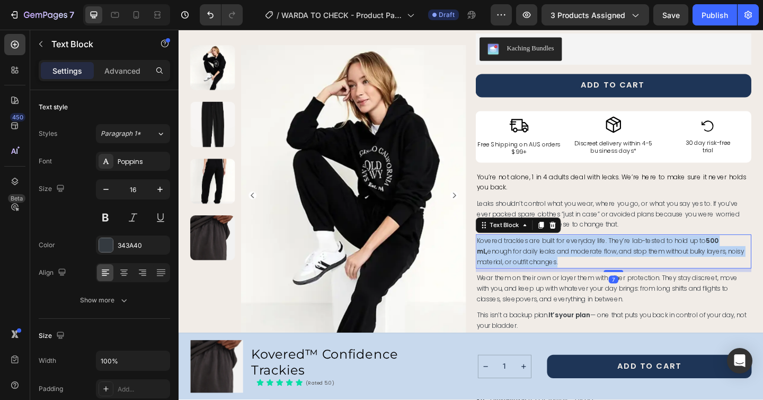
click at [517, 274] on span "Kovered trackies are built for everyday life. They’re lab-tested to hold up to …" at bounding box center [648, 270] width 291 height 33
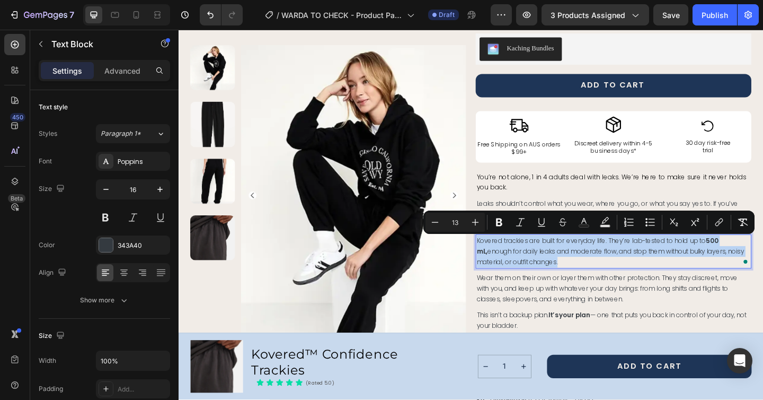
copy span "Kovered trackies are built for everyday life. They’re lab-tested to hold up to …"
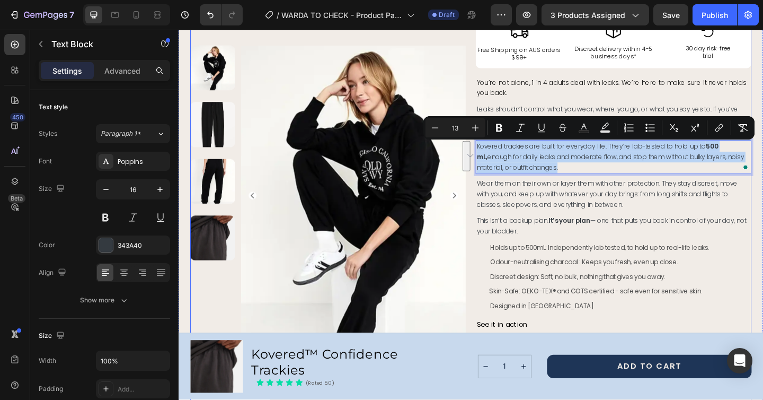
scroll to position [367, 0]
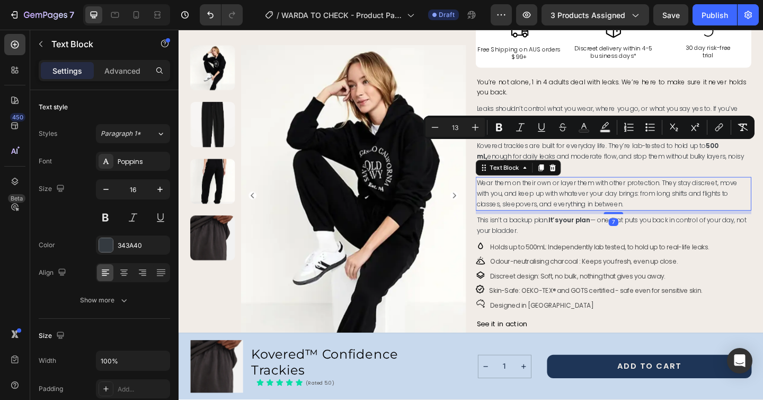
click at [509, 197] on span "Wear them on their own or layer them with other protection. They stay discreet,…" at bounding box center [645, 207] width 284 height 33
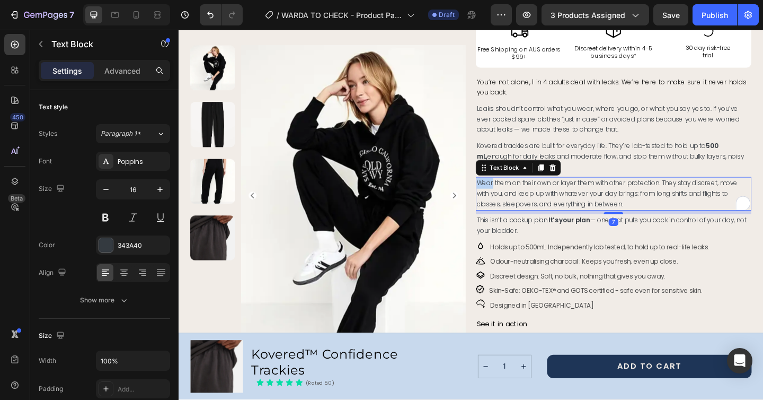
click at [509, 197] on span "Wear them on their own or layer them with other protection. They stay discreet,…" at bounding box center [645, 207] width 284 height 33
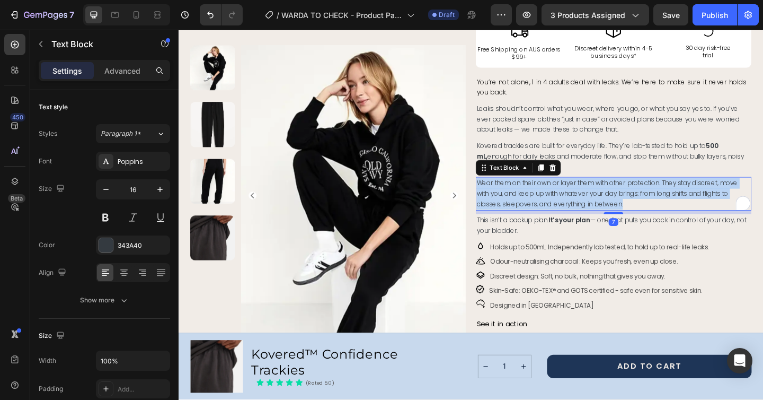
click at [509, 197] on span "Wear them on their own or layer them with other protection. They stay discreet,…" at bounding box center [645, 207] width 284 height 33
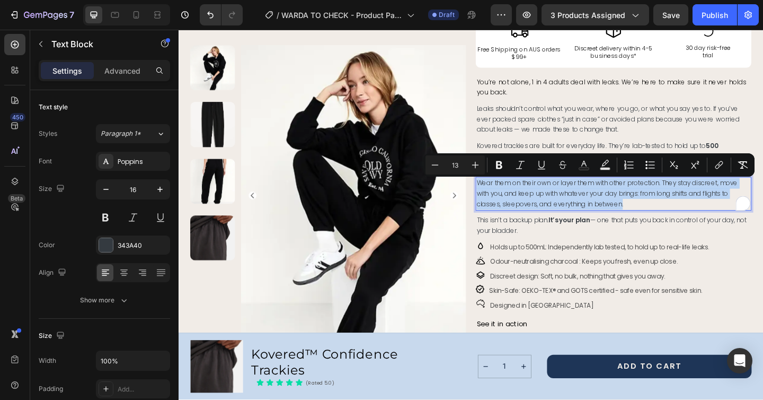
copy span "Wear them on their own or layer them with other protection. They stay discreet,…"
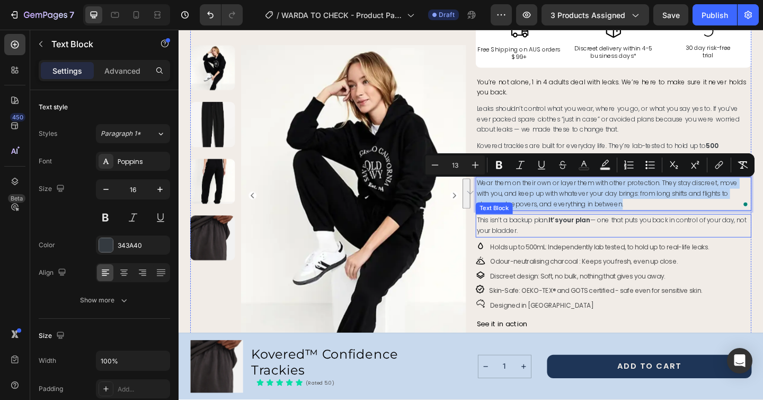
click at [511, 239] on span "This isn’t a backup plan. It’s your plan — one that puts you back in control of…" at bounding box center [650, 243] width 294 height 22
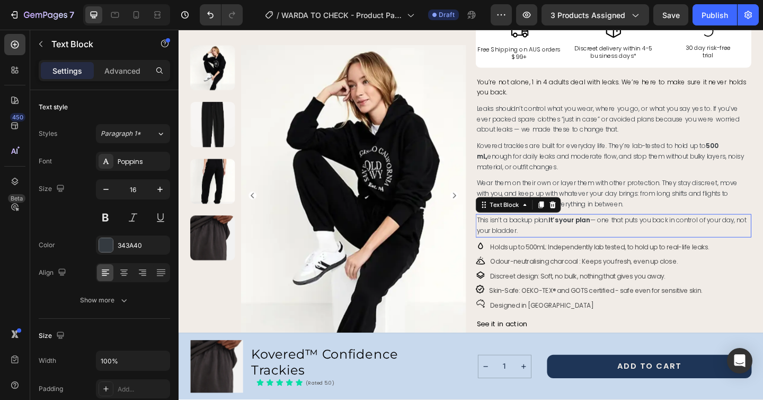
click at [511, 239] on span "This isn’t a backup plan. It’s your plan — one that puts you back in control of…" at bounding box center [650, 243] width 294 height 22
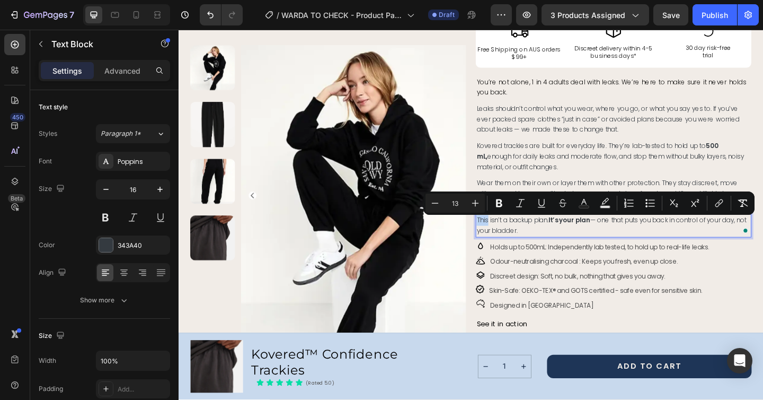
copy span "This isn’t a backup plan. It’s your plan — one that puts you back in control of…"
click at [528, 267] on span "Holds up to 500mL: Independently lab tested, to hold up to real-life leaks." at bounding box center [637, 266] width 238 height 10
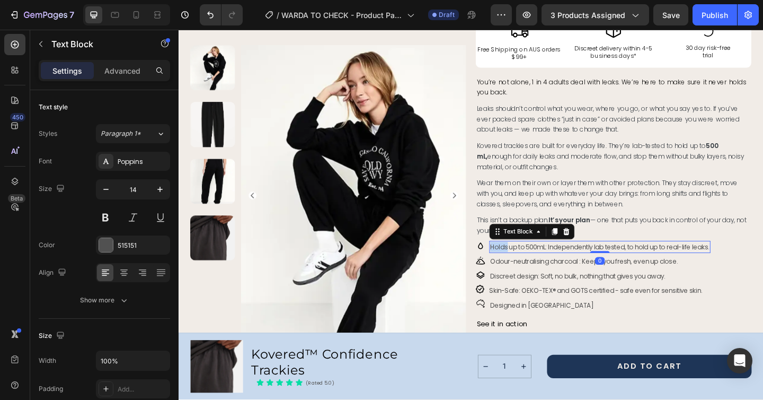
click at [528, 267] on span "Holds up to 500mL: Independently lab tested, to hold up to real-life leaks." at bounding box center [637, 266] width 238 height 10
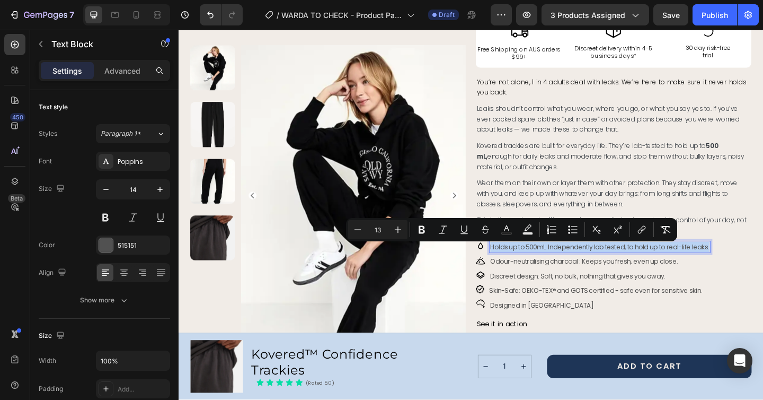
click at [528, 267] on span "Holds up to 500mL: Independently lab tested, to hold up to real-life leaks." at bounding box center [637, 266] width 238 height 10
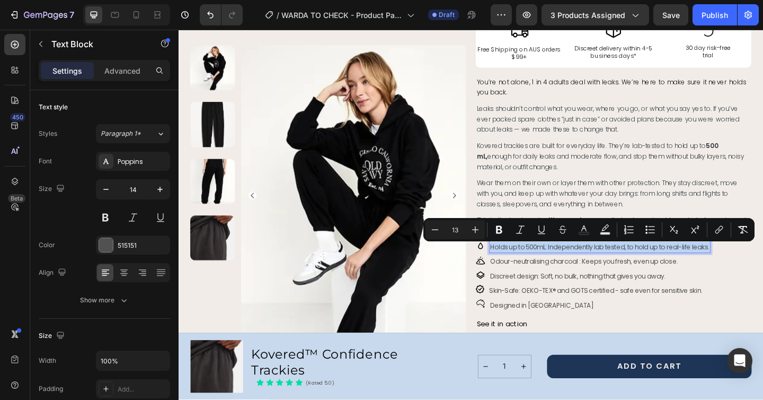
copy span "Holds up to 500mL: Independently lab tested, to hold up to real-life leaks."
click at [539, 284] on span "Odour-neutralising charcoal : Keeps you fresh, even up close." at bounding box center [620, 282] width 204 height 10
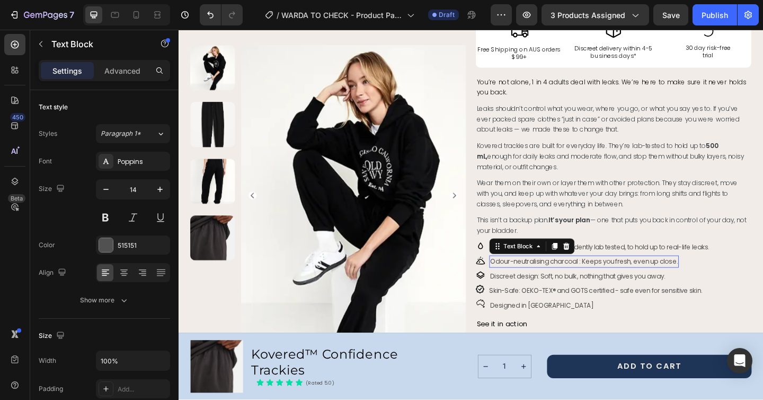
click at [539, 284] on span "Odour-neutralising charcoal : Keeps you fresh, even up close." at bounding box center [620, 282] width 204 height 10
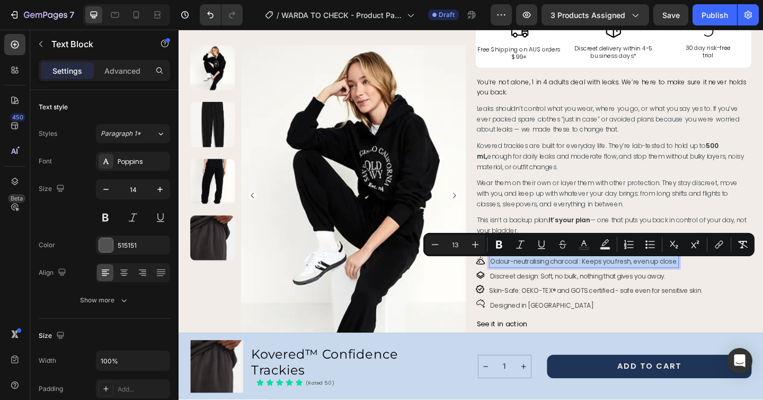
copy span "Odour-neutralising charcoal : Keeps you fresh, even up close."
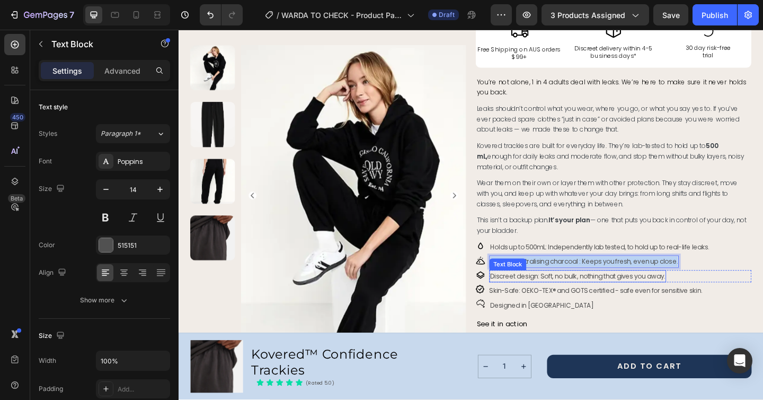
click at [536, 302] on span "Discreet design: Soft, no bulk, nothing that gives you away." at bounding box center [613, 298] width 190 height 10
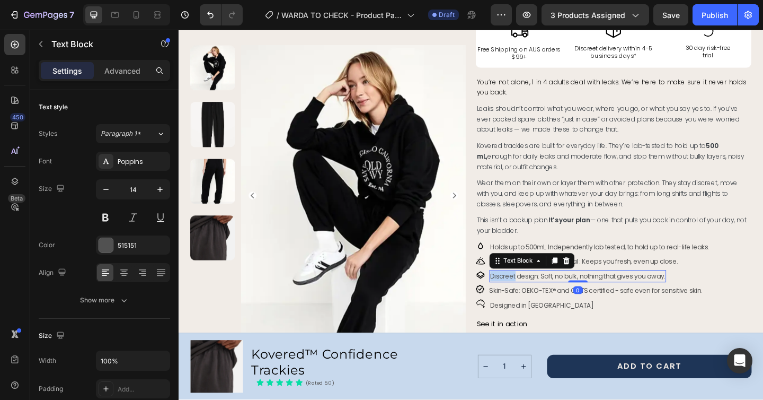
click at [536, 302] on span "Discreet design: Soft, no bulk, nothing that gives you away." at bounding box center [613, 298] width 190 height 10
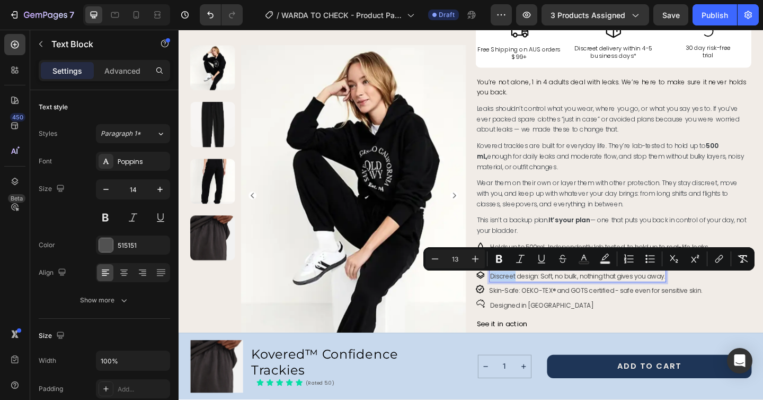
copy span "Discreet design: Soft, no bulk, nothing that gives you away."
click at [540, 318] on span "Skin-Safe: OEKO-TEX® and GOTS certified - safe even for sensitive skin." at bounding box center [633, 313] width 232 height 10
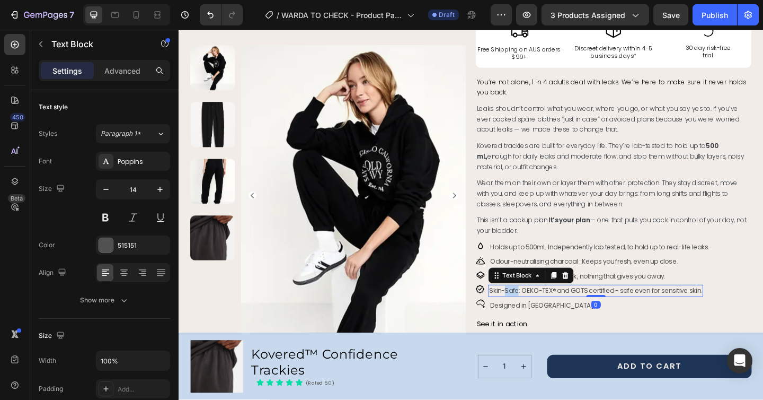
click at [540, 318] on span "Skin-Safe: OEKO-TEX® and GOTS certified - safe even for sensitive skin." at bounding box center [633, 313] width 232 height 10
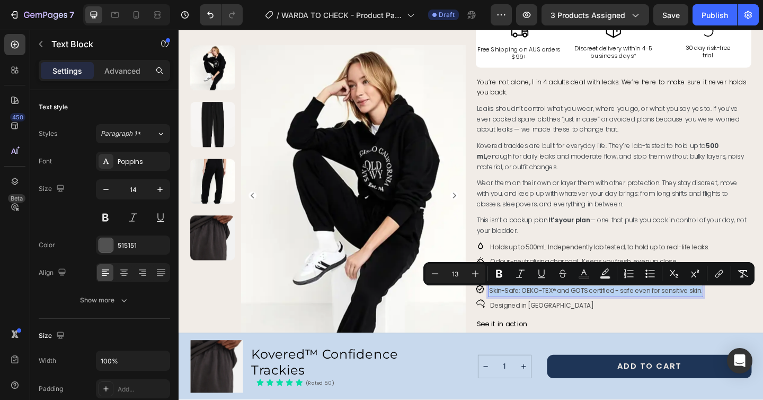
copy span "Skin-Safe: OEKO-TEX® and GOTS certified - safe even for sensitive skin."
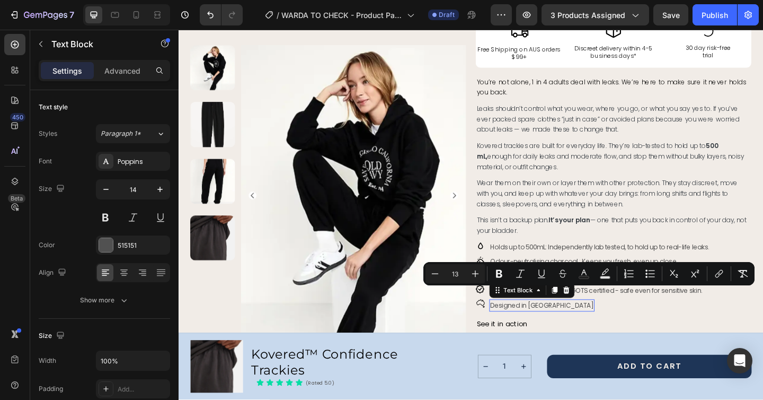
click at [563, 328] on span "Designed in [GEOGRAPHIC_DATA]" at bounding box center [574, 329] width 112 height 10
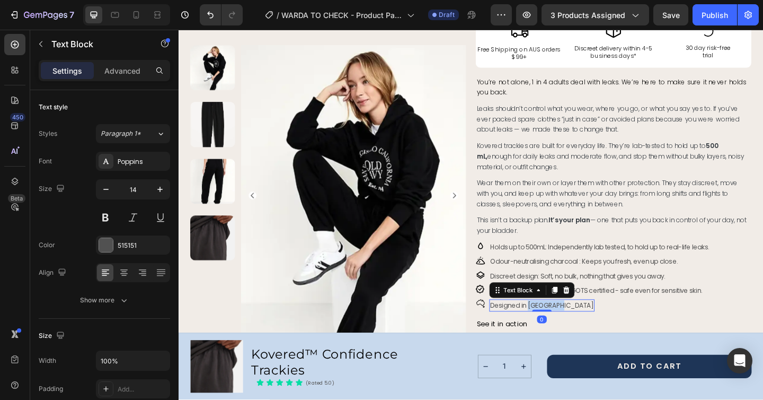
click at [563, 328] on span "Designed in [GEOGRAPHIC_DATA]" at bounding box center [574, 329] width 112 height 10
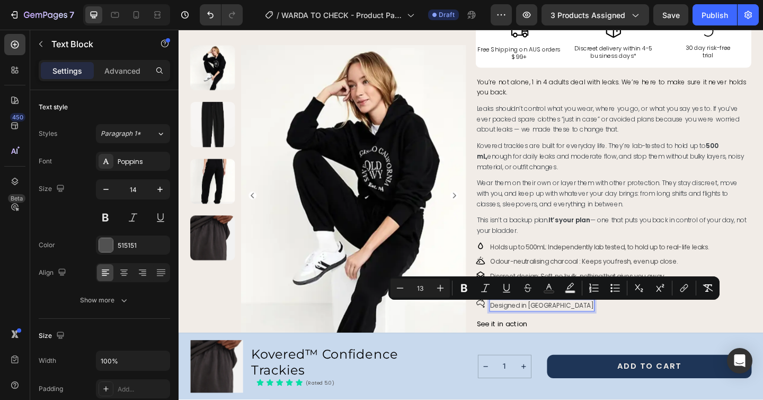
click at [535, 329] on span "Designed in [GEOGRAPHIC_DATA]" at bounding box center [574, 329] width 112 height 10
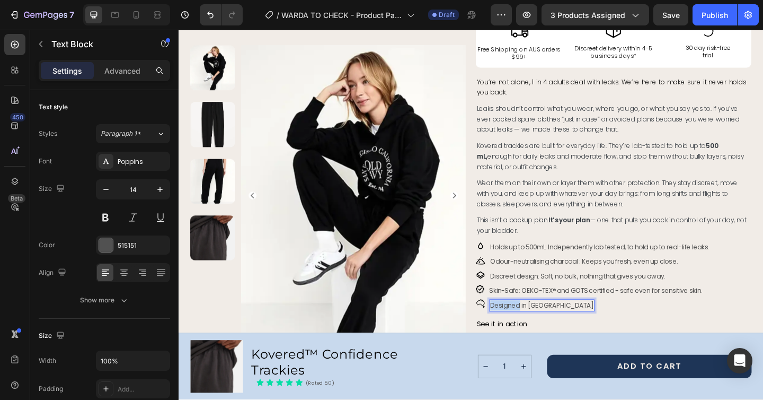
click at [535, 329] on span "Designed in [GEOGRAPHIC_DATA]" at bounding box center [574, 329] width 112 height 10
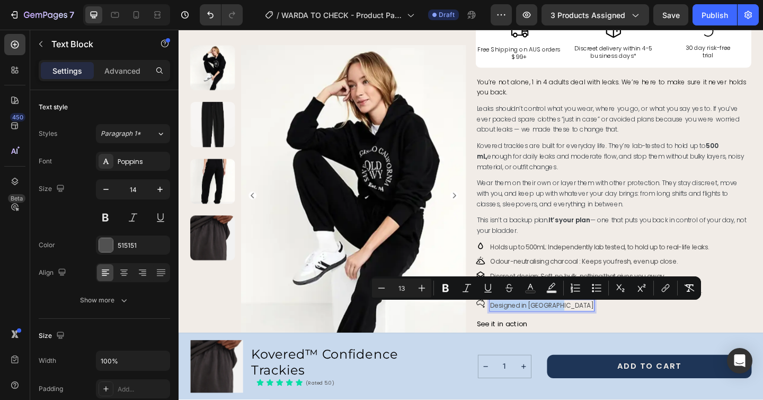
copy span "Designed in [GEOGRAPHIC_DATA]"
